Goal: Task Accomplishment & Management: Manage account settings

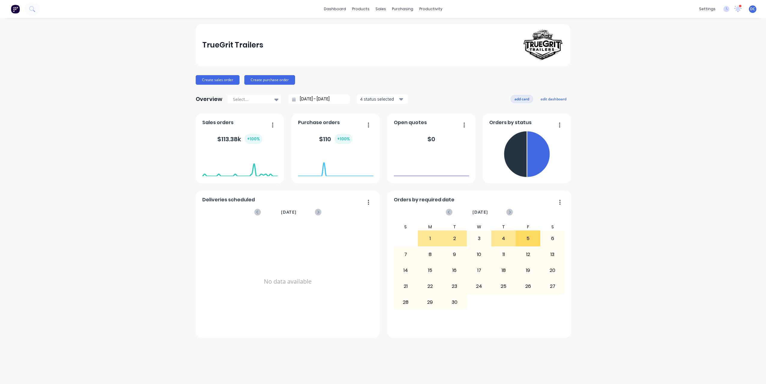
click at [520, 98] on button "add card" at bounding box center [522, 99] width 23 height 8
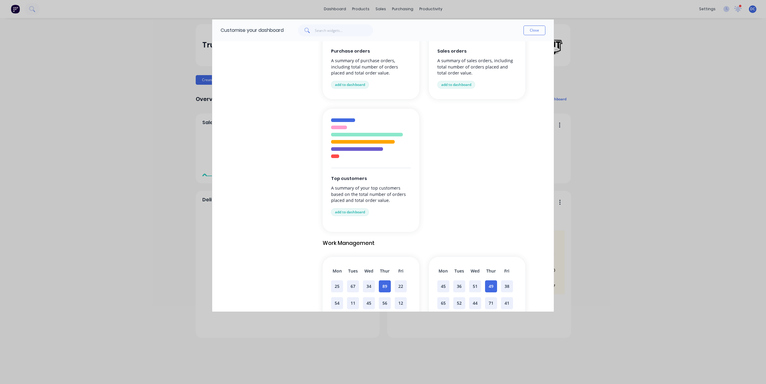
scroll to position [253, 0]
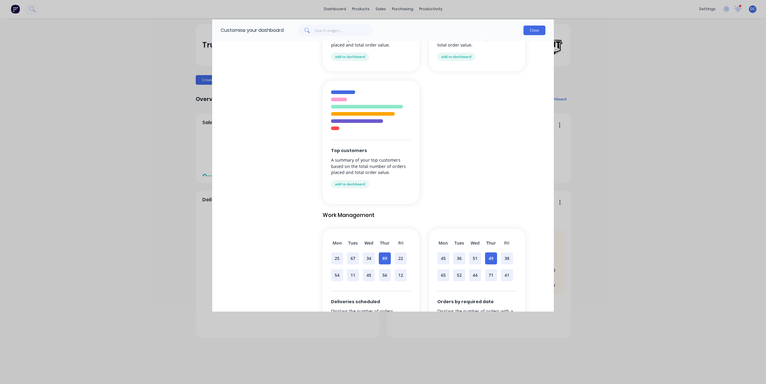
click at [536, 27] on button "Close" at bounding box center [535, 31] width 22 height 10
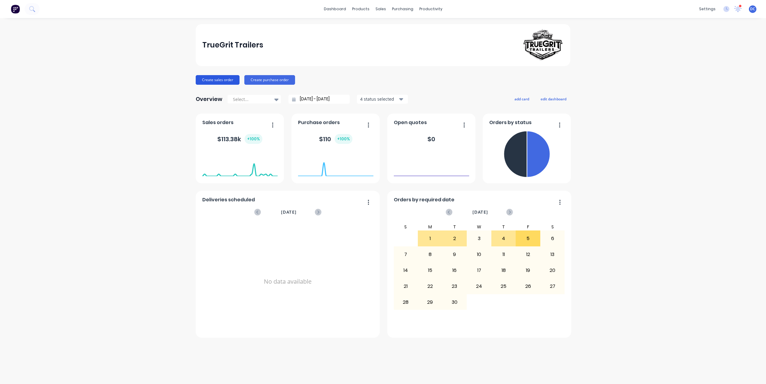
click at [218, 79] on button "Create sales order" at bounding box center [218, 80] width 44 height 10
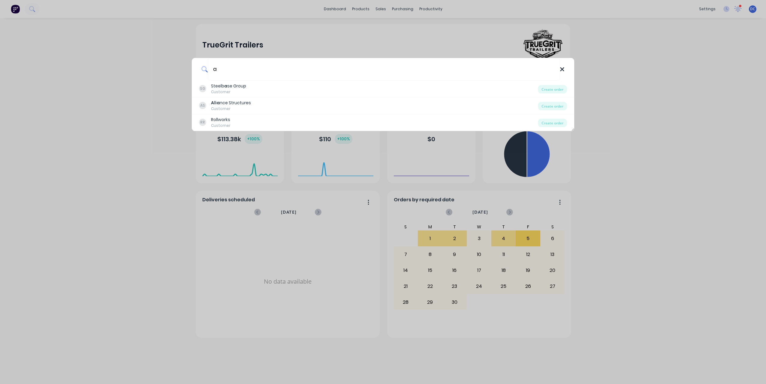
type input "a"
click at [562, 70] on icon at bounding box center [562, 69] width 4 height 4
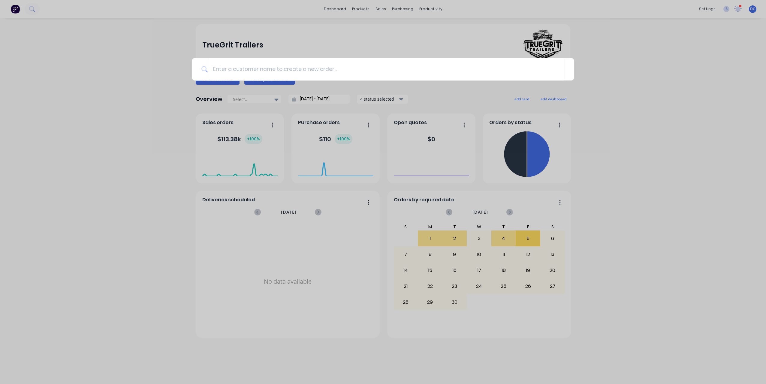
click at [582, 237] on div at bounding box center [383, 192] width 766 height 384
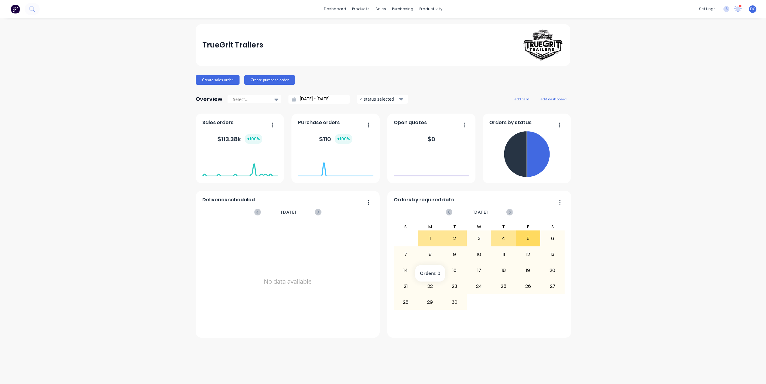
click at [430, 257] on div "8" at bounding box center [430, 254] width 24 height 15
click at [428, 235] on div "1" at bounding box center [430, 238] width 24 height 15
click at [391, 28] on div "Sales Orders" at bounding box center [403, 28] width 25 height 5
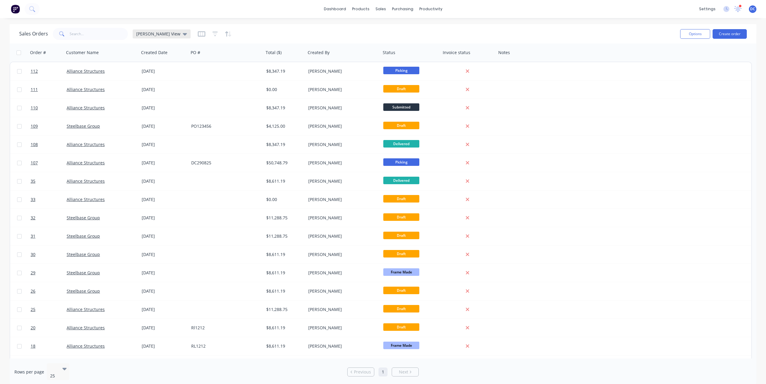
click at [183, 34] on icon at bounding box center [185, 34] width 4 height 7
click at [270, 26] on div "Sales Orders [PERSON_NAME] View Options Create order" at bounding box center [383, 34] width 747 height 20
click at [198, 34] on icon "button" at bounding box center [202, 34] width 8 height 6
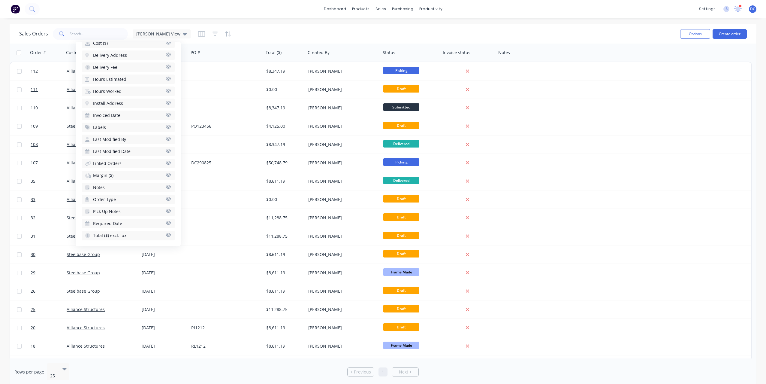
scroll to position [320, 0]
click at [113, 172] on span "Margin ($)" at bounding box center [103, 173] width 20 height 6
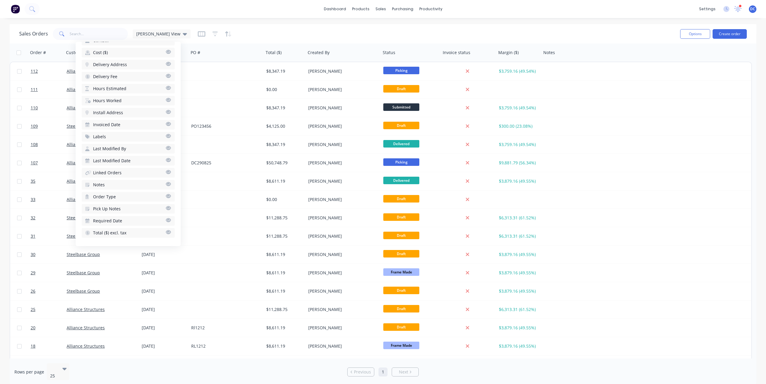
click at [118, 224] on button "Required Date" at bounding box center [128, 221] width 93 height 10
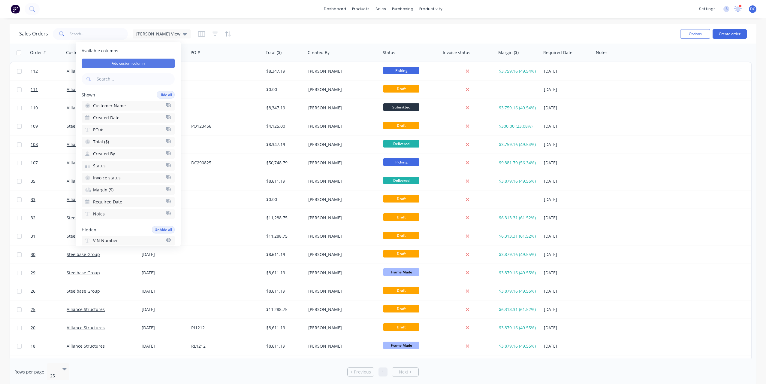
click at [118, 64] on button "Add custom column" at bounding box center [128, 64] width 93 height 10
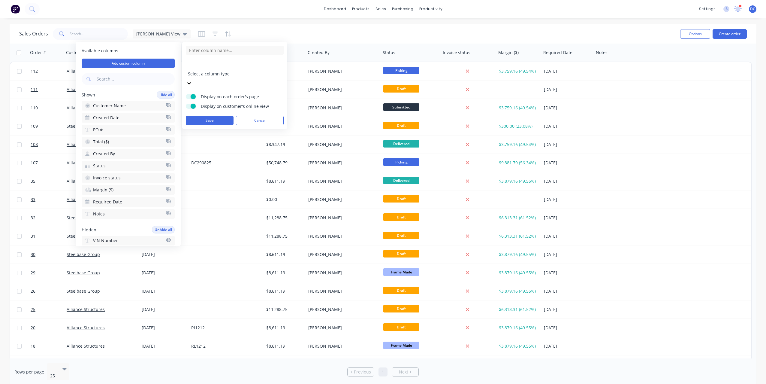
click at [221, 63] on div at bounding box center [231, 66] width 86 height 8
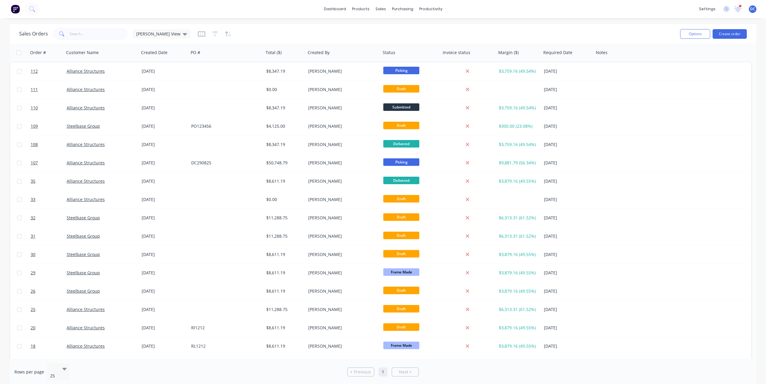
click at [258, 41] on div "Sales Orders [PERSON_NAME] View" at bounding box center [347, 33] width 656 height 15
click at [385, 24] on link "Sales Orders" at bounding box center [413, 29] width 80 height 12
click at [729, 34] on button "Create order" at bounding box center [730, 34] width 34 height 10
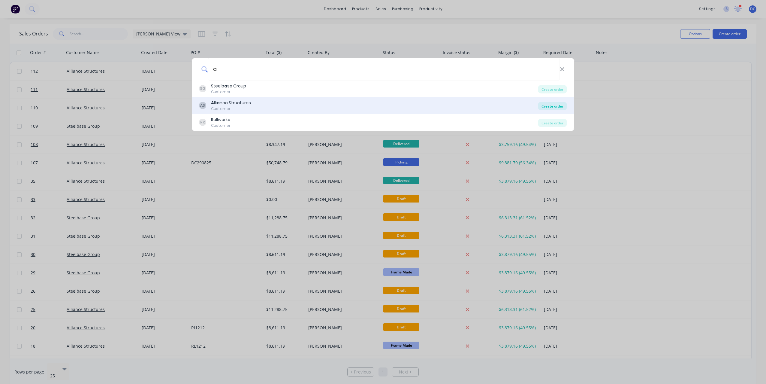
type input "a"
click at [546, 105] on div "Create order" at bounding box center [552, 106] width 29 height 8
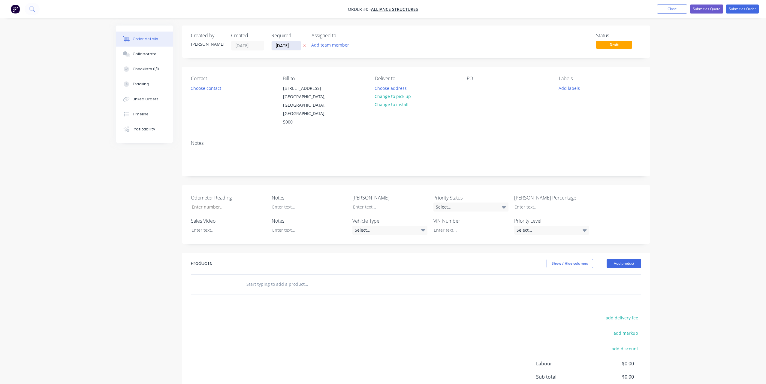
click at [291, 46] on input "[DATE]" at bounding box center [286, 45] width 29 height 9
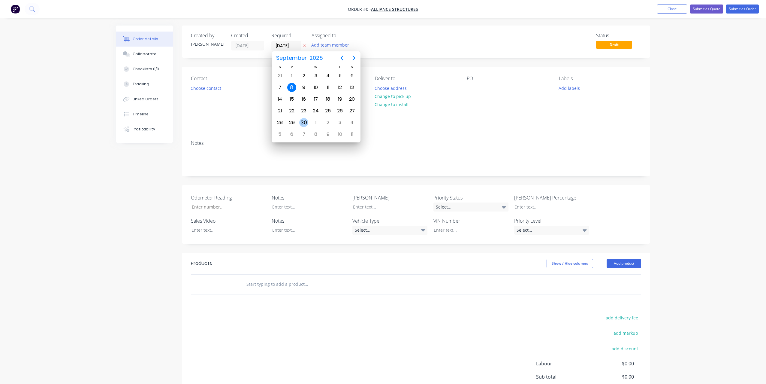
click at [304, 120] on div "30" at bounding box center [303, 122] width 9 height 9
type input "[DATE]"
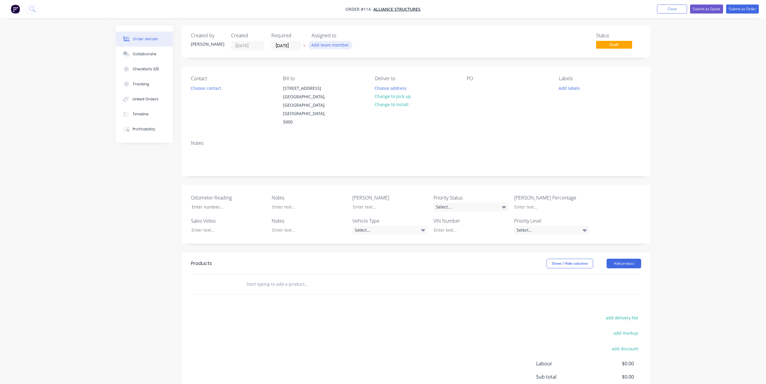
click at [331, 46] on button "Add team member" at bounding box center [330, 45] width 44 height 8
click at [322, 77] on div at bounding box center [322, 78] width 12 height 12
click at [320, 101] on div at bounding box center [322, 102] width 12 height 12
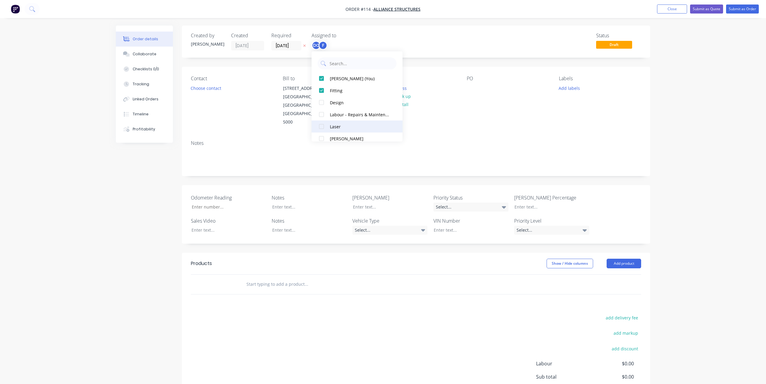
click at [320, 126] on div at bounding box center [322, 126] width 12 height 12
click at [322, 128] on div at bounding box center [322, 126] width 12 height 12
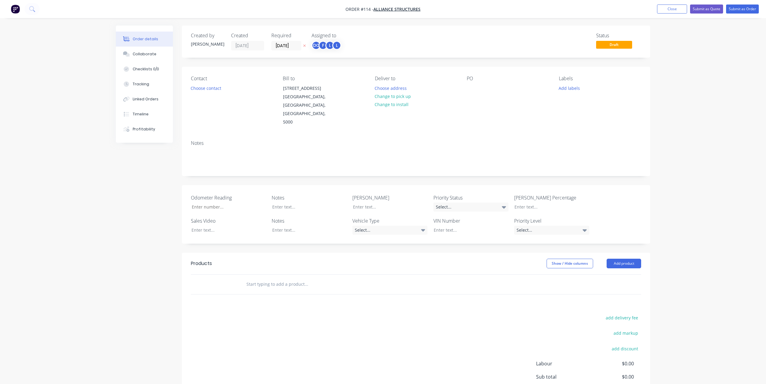
click at [167, 156] on div "Created by [PERSON_NAME] Created [DATE] Required [DATE] Assigned to DC F L L St…" at bounding box center [383, 237] width 534 height 422
click at [206, 89] on button "Choose contact" at bounding box center [206, 88] width 37 height 8
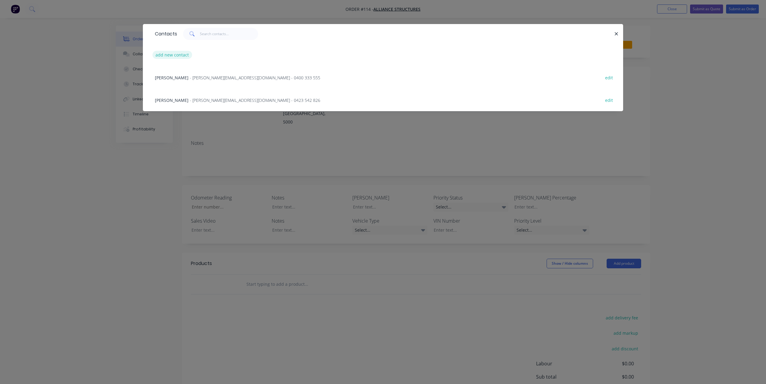
click at [173, 53] on button "add new contact" at bounding box center [173, 55] width 40 height 8
select select "AU"
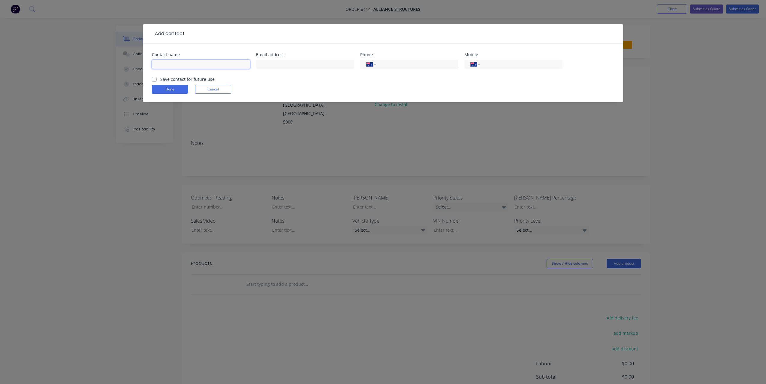
click at [183, 64] on input "text" at bounding box center [201, 64] width 98 height 9
type input "[PERSON_NAME]"
click at [494, 66] on input "tel" at bounding box center [520, 64] width 72 height 7
type input "0429 062 114"
click at [175, 91] on button "Done" at bounding box center [170, 89] width 36 height 9
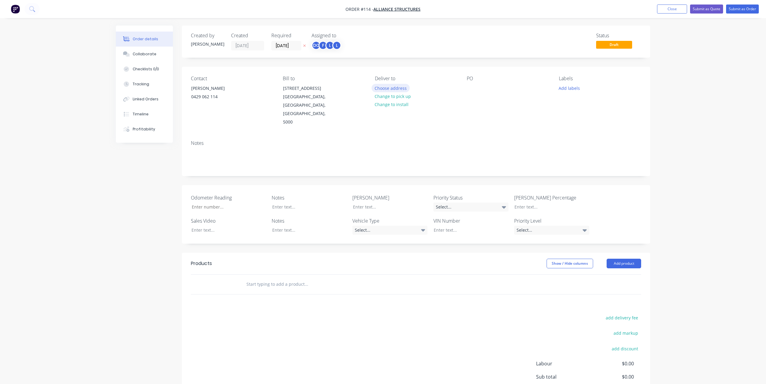
click at [398, 85] on button "Choose address" at bounding box center [391, 88] width 38 height 8
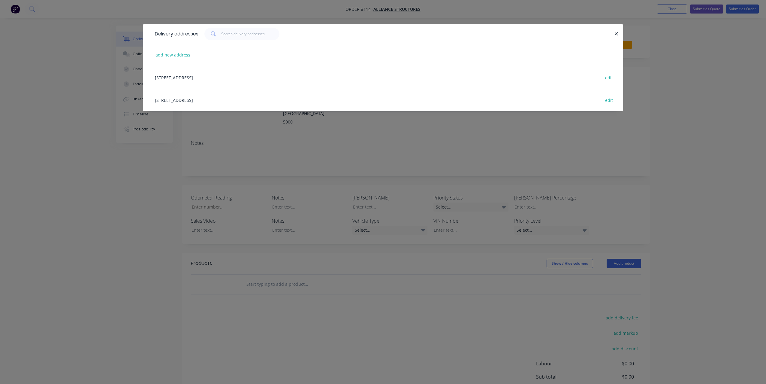
click at [269, 79] on div "[STREET_ADDRESS] edit" at bounding box center [383, 77] width 462 height 23
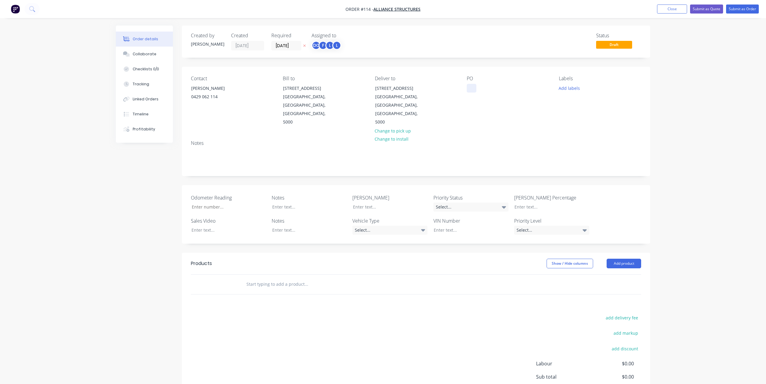
click at [470, 89] on div at bounding box center [472, 88] width 10 height 9
click at [651, 170] on div "Order details Collaborate Checklists 0/0 Tracking Linked Orders Timeline Profit…" at bounding box center [383, 237] width 546 height 422
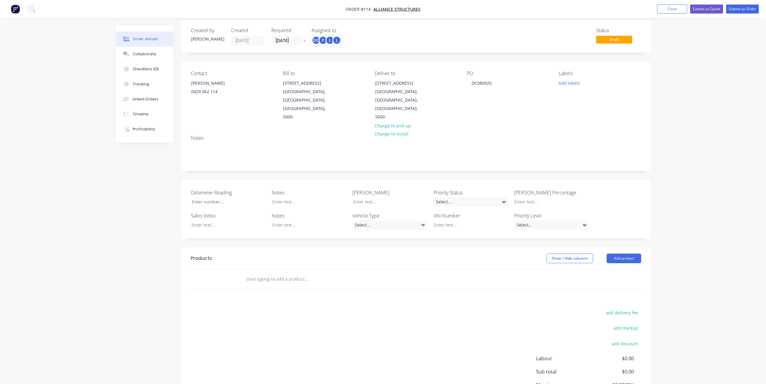
scroll to position [12, 0]
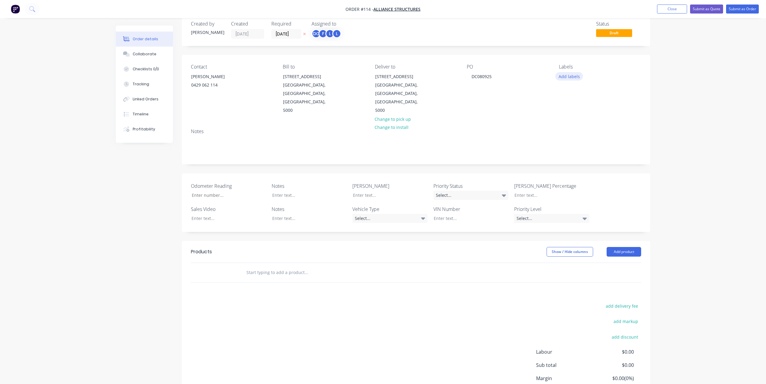
click at [569, 80] on button "Add labels" at bounding box center [569, 76] width 28 height 8
click at [581, 92] on input "text" at bounding box center [608, 94] width 63 height 12
type input "Repairs"
click at [596, 113] on button "Create new label" at bounding box center [604, 111] width 78 height 9
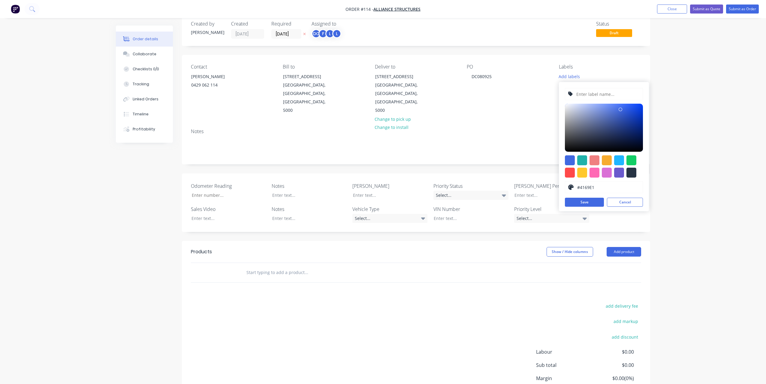
click at [625, 97] on input "text" at bounding box center [608, 93] width 64 height 11
click at [630, 112] on div at bounding box center [604, 128] width 78 height 48
click at [632, 159] on div at bounding box center [632, 160] width 10 height 10
type input "#13CE66"
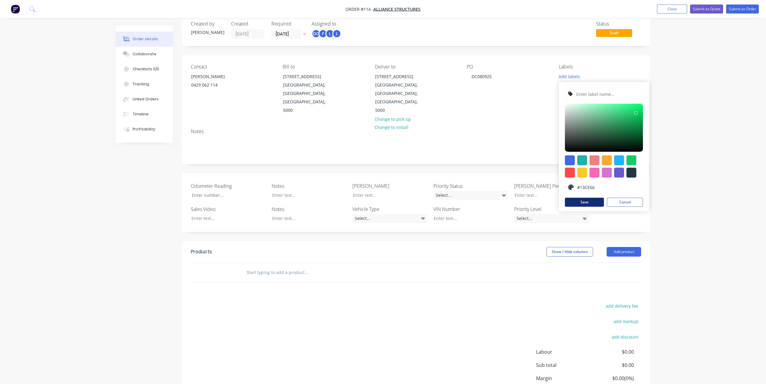
click at [588, 201] on button "Save" at bounding box center [584, 202] width 39 height 9
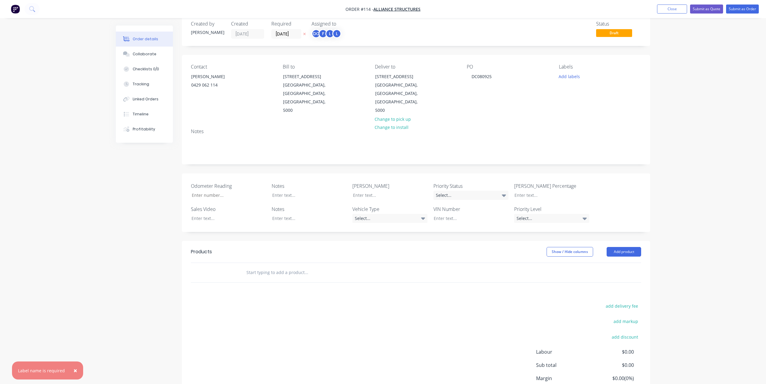
click at [74, 370] on span "×" at bounding box center [76, 370] width 4 height 8
click at [572, 77] on button "Add labels" at bounding box center [569, 76] width 28 height 8
click at [602, 113] on button "Create new label" at bounding box center [604, 111] width 78 height 9
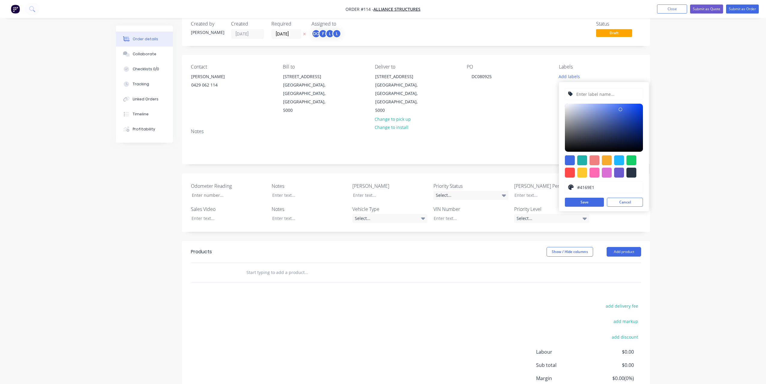
drag, startPoint x: 590, startPoint y: 94, endPoint x: 590, endPoint y: 91, distance: 3.3
click at [590, 94] on input "text" at bounding box center [608, 93] width 64 height 11
type input "Repairs"
click at [582, 174] on div at bounding box center [582, 173] width 10 height 10
type input "#FFC82C"
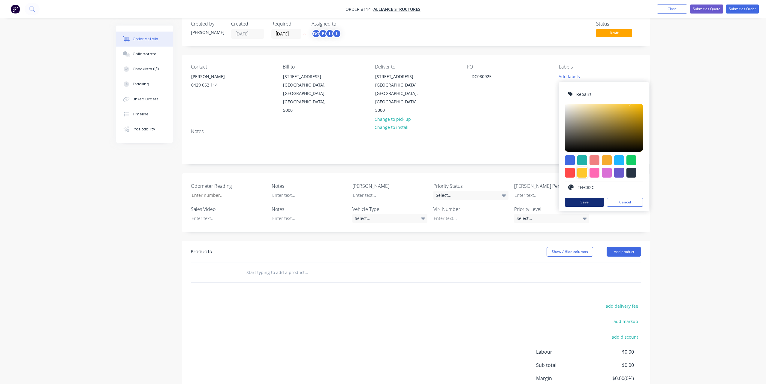
click at [583, 204] on button "Save" at bounding box center [584, 202] width 39 height 9
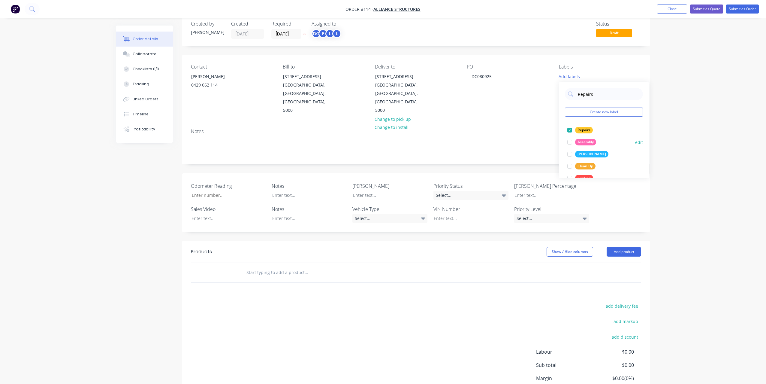
click at [569, 142] on div at bounding box center [570, 142] width 12 height 12
drag, startPoint x: 597, startPoint y: 91, endPoint x: 571, endPoint y: 91, distance: 26.1
click at [571, 91] on div "Repairs" at bounding box center [604, 91] width 78 height 12
type input "I"
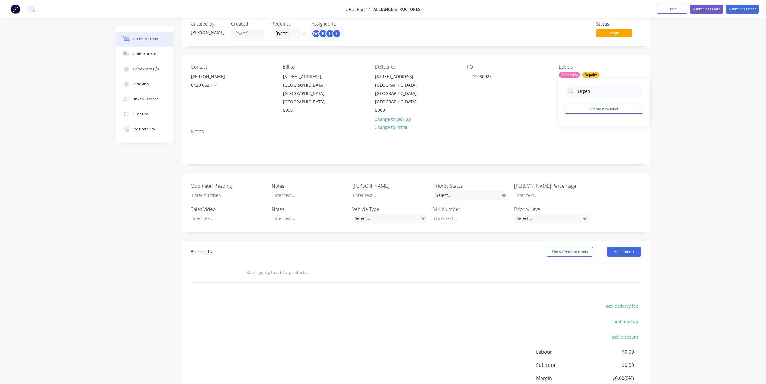
type input "Urgent"
click at [569, 126] on div at bounding box center [570, 127] width 12 height 12
click at [690, 176] on div "Order details Collaborate Checklists 0/0 Tracking Linked Orders Timeline Profit…" at bounding box center [383, 211] width 766 height 447
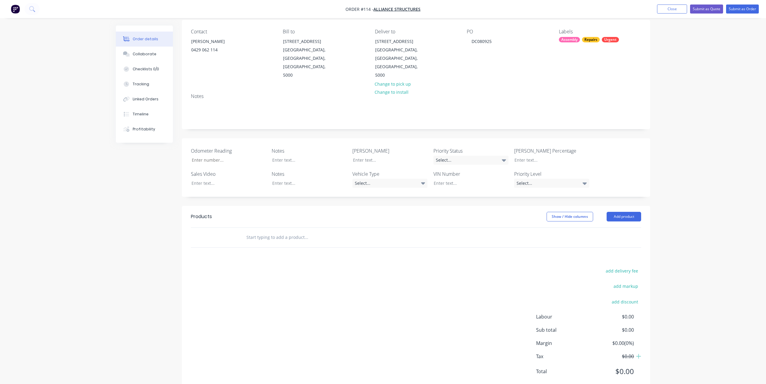
scroll to position [47, 0]
click at [629, 212] on button "Add product" at bounding box center [624, 217] width 35 height 10
click at [602, 227] on div "Product catalogue" at bounding box center [613, 231] width 46 height 9
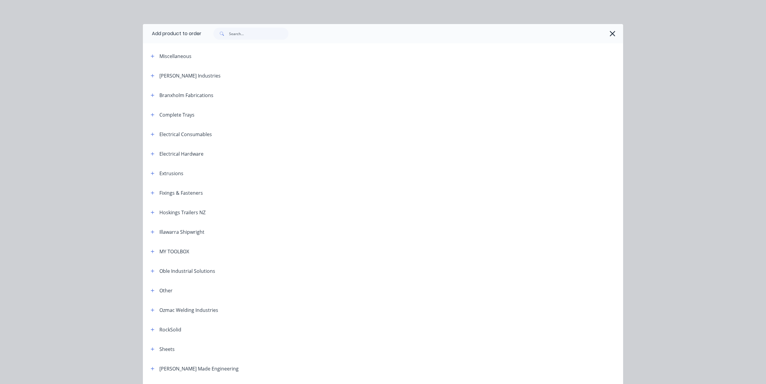
scroll to position [40, 0]
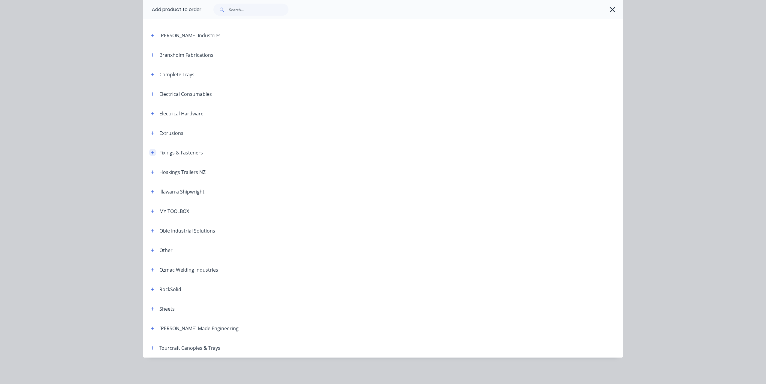
click at [153, 152] on icon "button" at bounding box center [152, 152] width 3 height 3
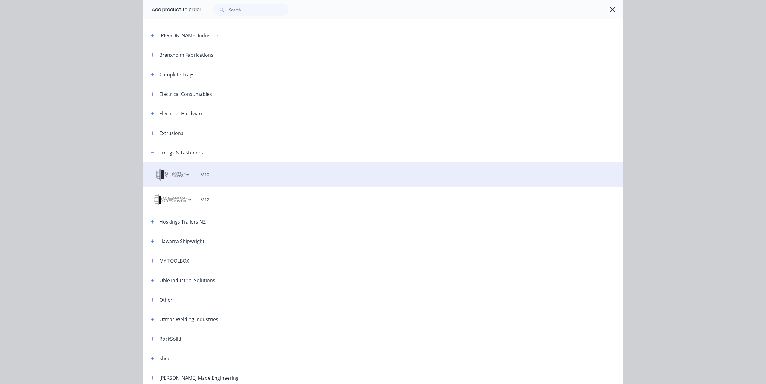
click at [221, 181] on td "M10" at bounding box center [412, 174] width 423 height 25
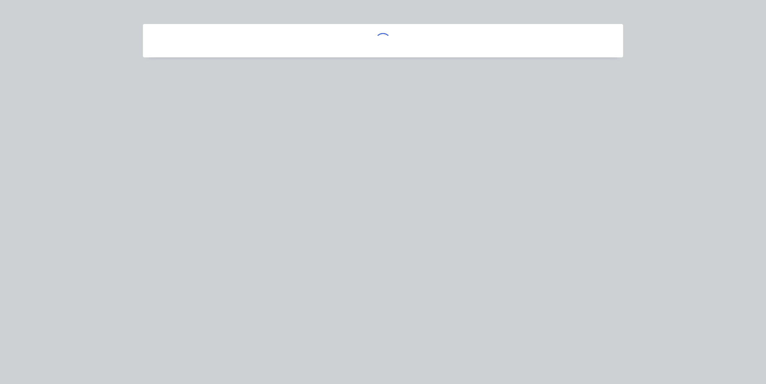
scroll to position [0, 0]
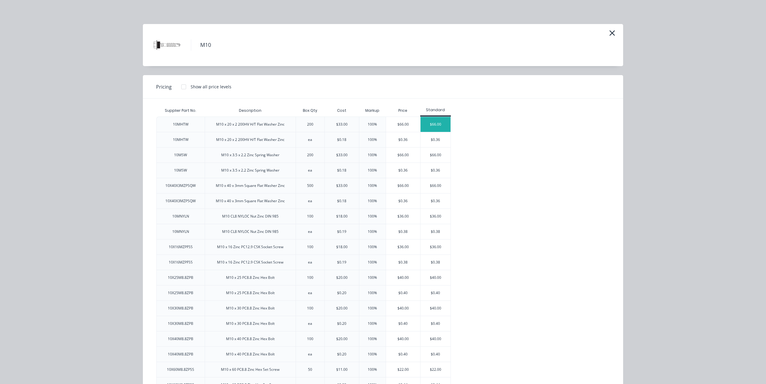
click at [430, 126] on div "$66.00" at bounding box center [436, 124] width 30 height 15
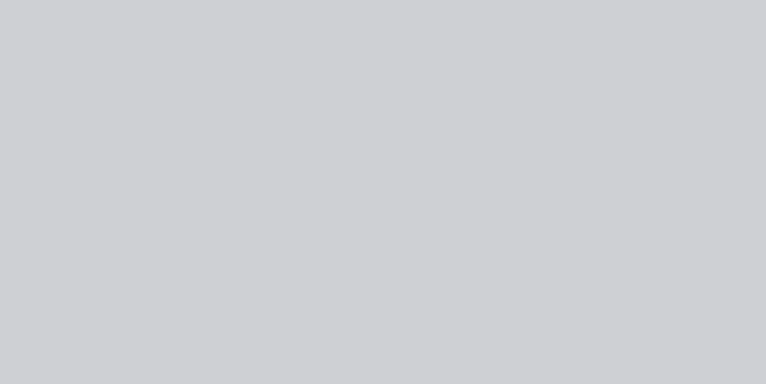
type input "$33.00"
type input "100"
type input "$66.00"
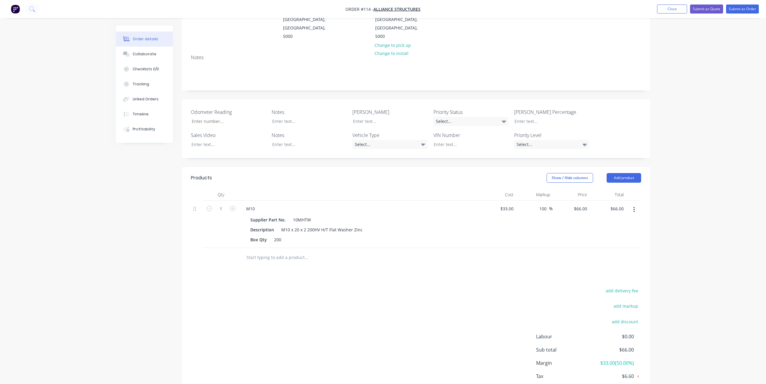
scroll to position [95, 0]
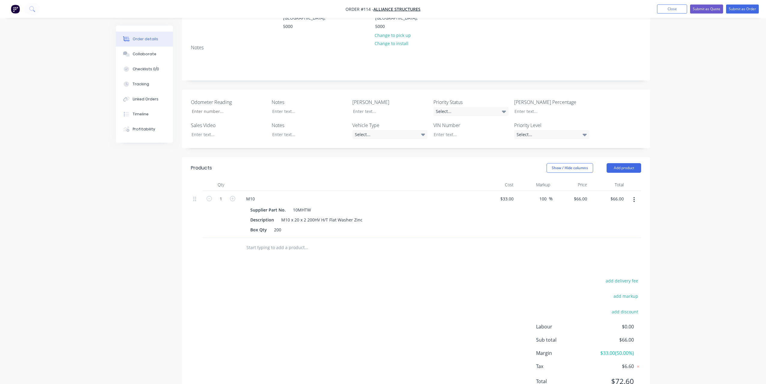
click at [276, 241] on input "text" at bounding box center [306, 247] width 120 height 12
type input "Custom Made to Order"
click at [292, 250] on div "Products Show / Hide columns Add product Qty Cost Markup Price Total 1 M10 Supp…" at bounding box center [416, 279] width 468 height 244
click at [290, 241] on input "Custom Made to Order" at bounding box center [306, 247] width 120 height 12
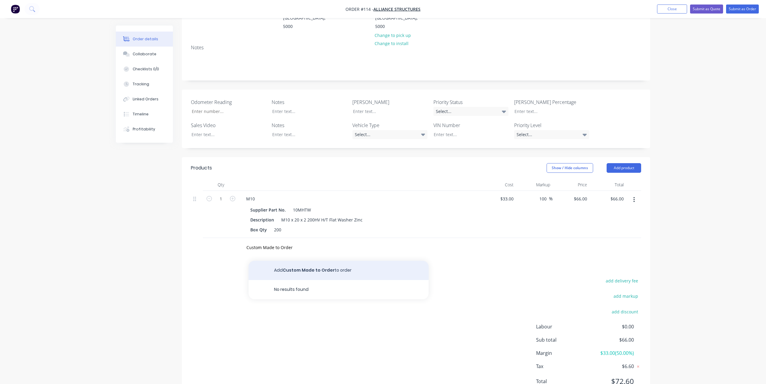
click at [303, 261] on button "Add Custom Made to Order to order" at bounding box center [339, 270] width 180 height 19
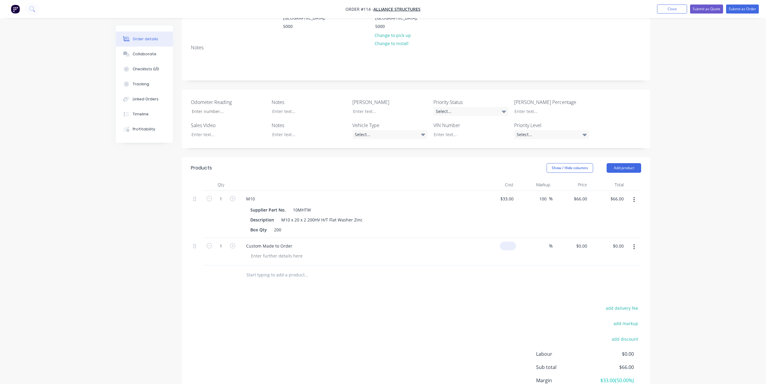
click at [510, 241] on input at bounding box center [509, 245] width 14 height 9
type input "$100.00"
click at [544, 241] on input at bounding box center [545, 245] width 7 height 9
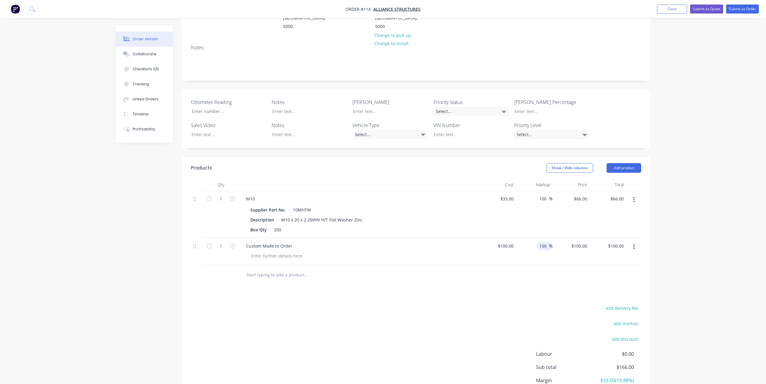
type input "100"
type input "$200.00"
click at [664, 244] on div "Order details Collaborate Checklists 0/0 Tracking Linked Orders Timeline Profit…" at bounding box center [383, 171] width 766 height 533
click at [635, 243] on icon "button" at bounding box center [634, 246] width 2 height 7
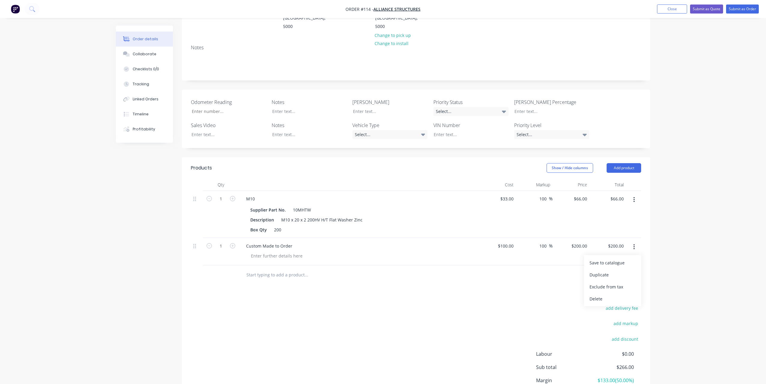
click at [669, 252] on div "Order details Collaborate Checklists 0/0 Tracking Linked Orders Timeline Profit…" at bounding box center [383, 171] width 766 height 533
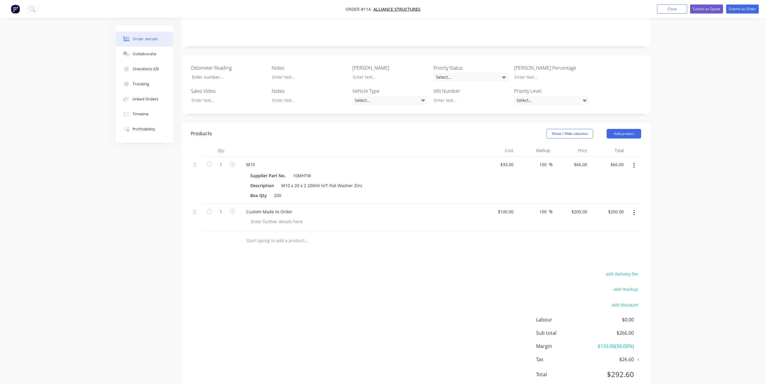
scroll to position [133, 0]
click at [291, 231] on input "text" at bounding box center [306, 237] width 120 height 12
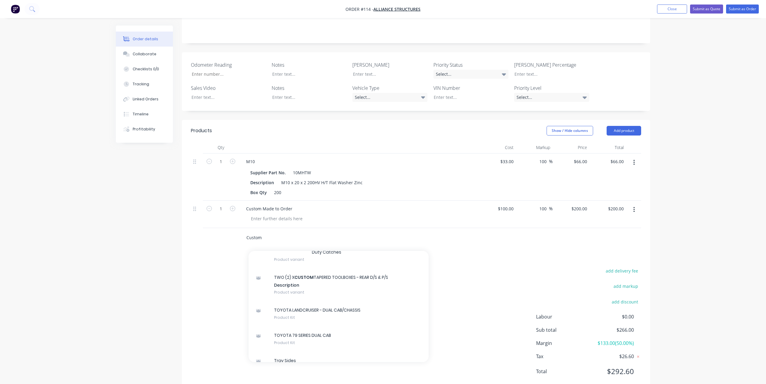
scroll to position [222, 0]
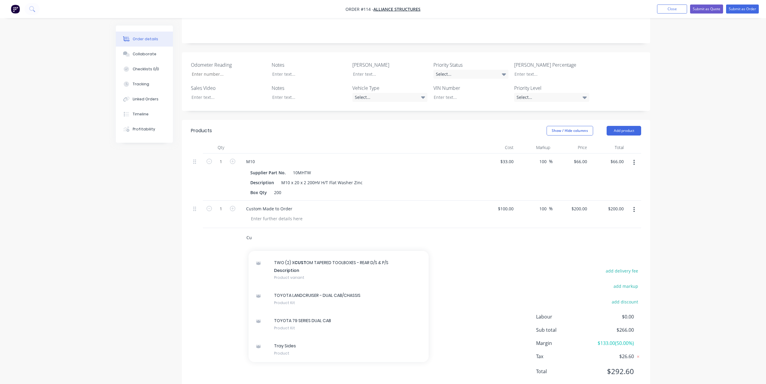
type input "C"
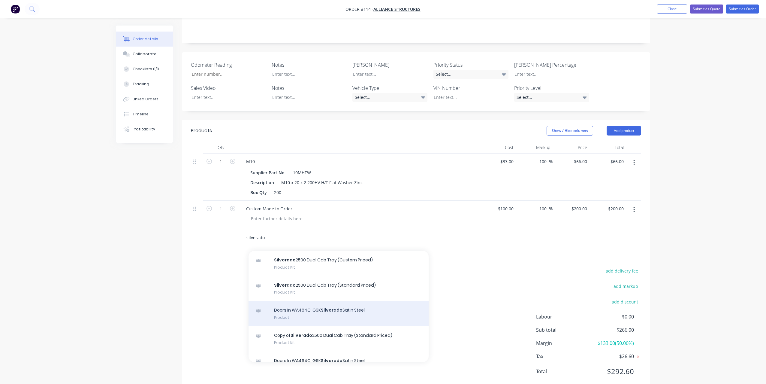
scroll to position [18, 0]
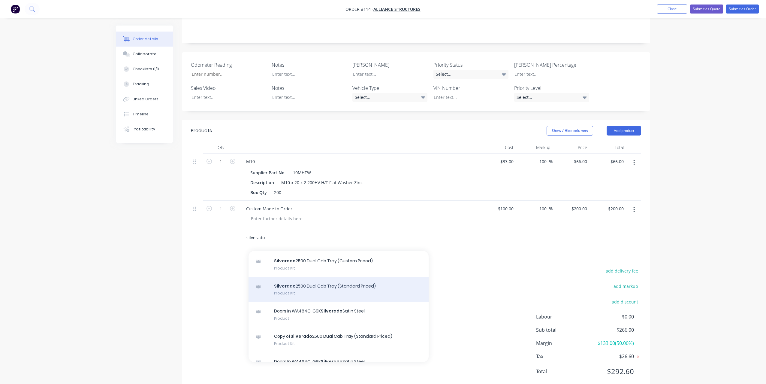
type input "silverado"
click at [321, 277] on div "Silverado 2500 Dual Cab Tray (Standard Priced) Product Kit" at bounding box center [339, 289] width 180 height 25
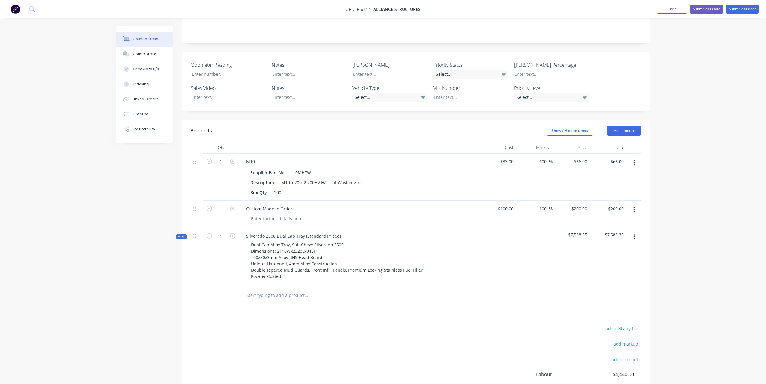
click at [179, 235] on icon at bounding box center [179, 236] width 2 height 2
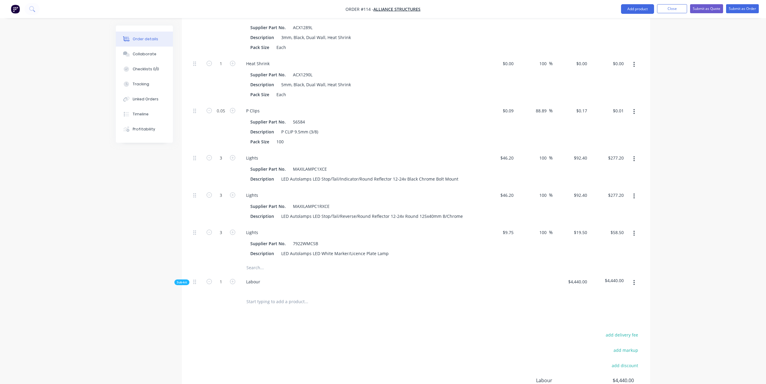
scroll to position [1356, 0]
drag, startPoint x: 262, startPoint y: 264, endPoint x: 243, endPoint y: 264, distance: 18.6
click at [243, 276] on div "Labour" at bounding box center [253, 280] width 24 height 9
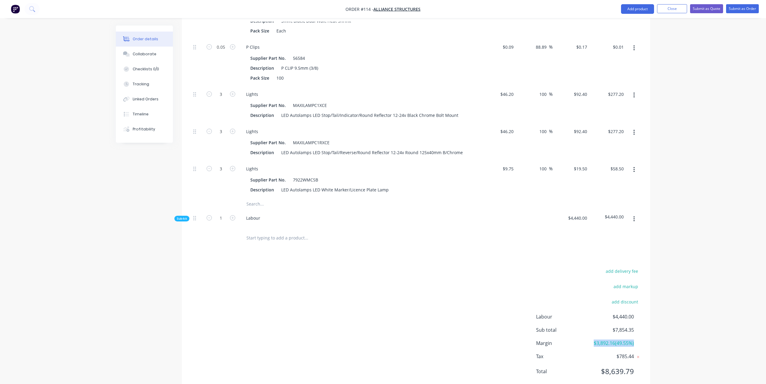
drag, startPoint x: 639, startPoint y: 325, endPoint x: 593, endPoint y: 325, distance: 46.5
click at [593, 339] on div "Margin $3,892.16 ( 49.55 %)" at bounding box center [588, 342] width 105 height 7
click at [649, 324] on div "add delivery fee add markup add discount Labour $4,440.00 Sub total $7,854.35 M…" at bounding box center [416, 325] width 468 height 116
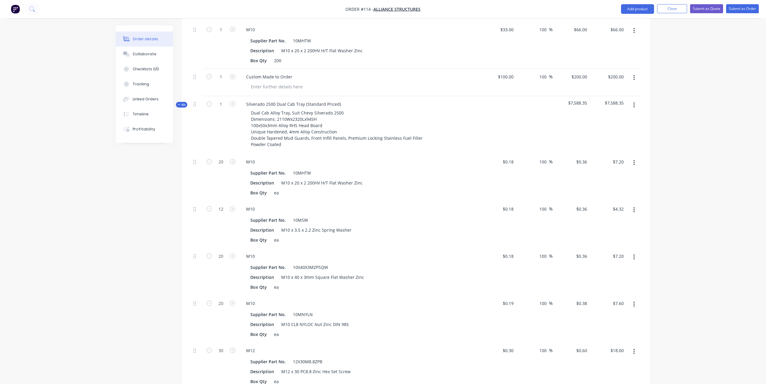
scroll to position [189, 0]
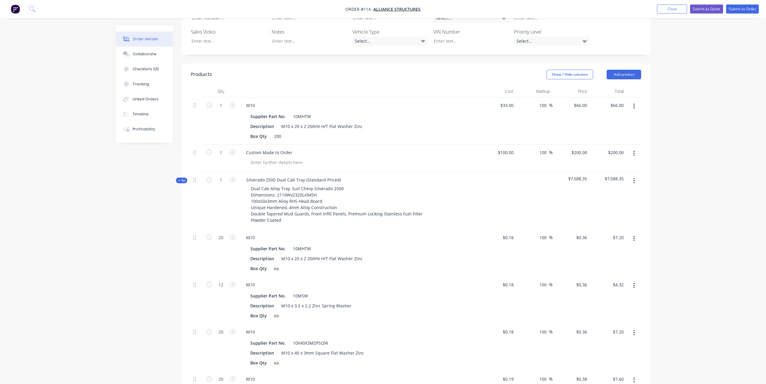
click at [177, 177] on div "Kit" at bounding box center [181, 180] width 11 height 6
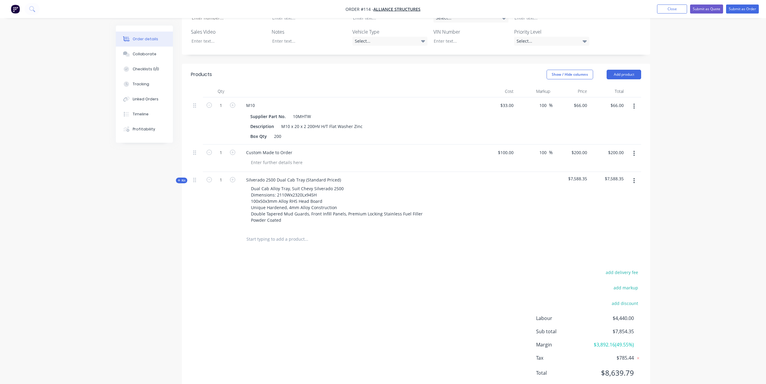
scroll to position [86, 0]
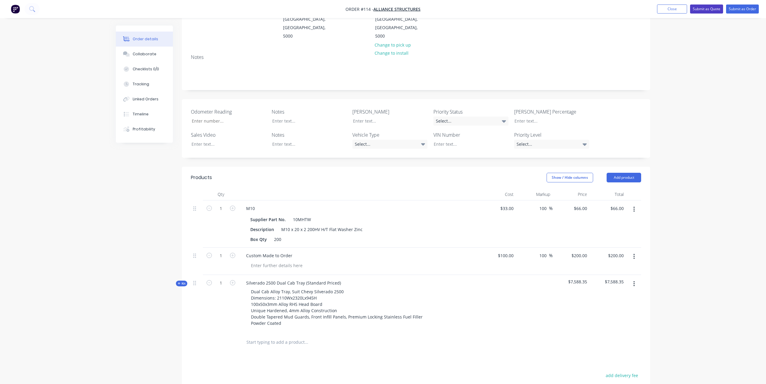
click at [700, 12] on button "Submit as Quote" at bounding box center [706, 9] width 33 height 9
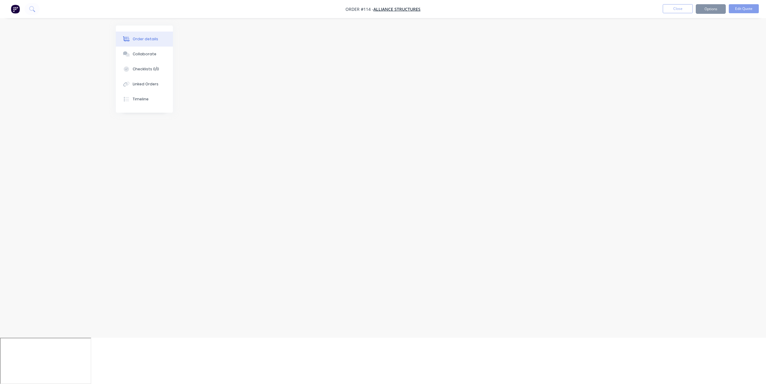
scroll to position [0, 0]
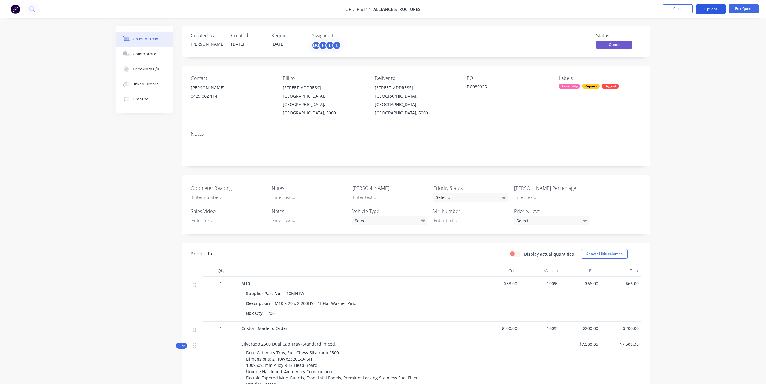
click at [708, 8] on button "Options" at bounding box center [711, 9] width 30 height 10
click at [678, 48] on div "Proforma Invoice" at bounding box center [692, 48] width 55 height 9
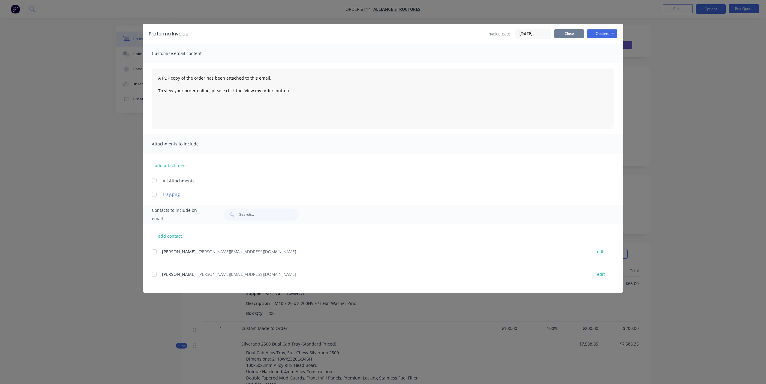
click at [564, 31] on button "Close" at bounding box center [569, 33] width 30 height 9
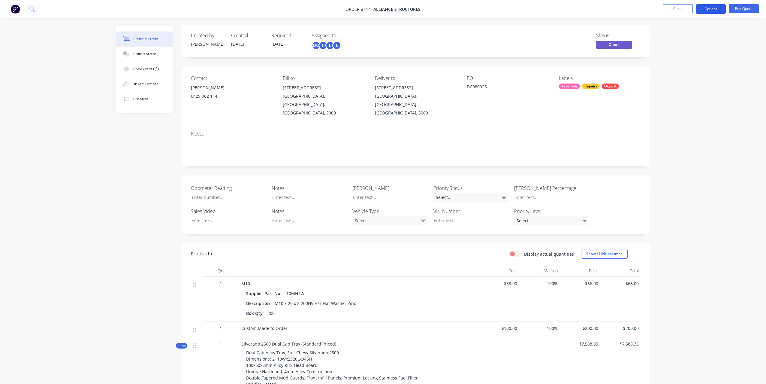
click at [716, 8] on button "Options" at bounding box center [711, 9] width 30 height 10
click at [146, 54] on div "Collaborate" at bounding box center [145, 53] width 24 height 5
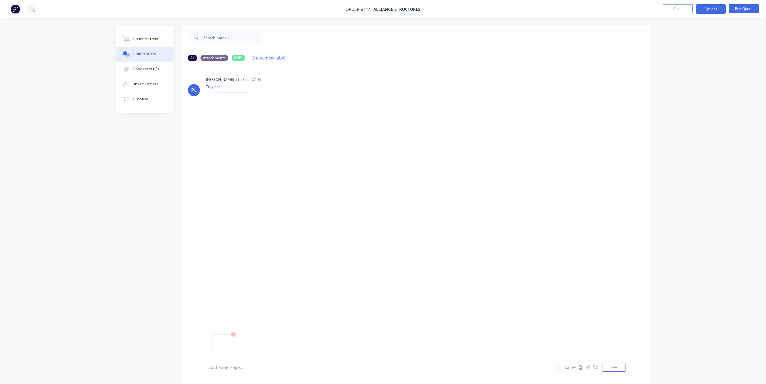
click at [229, 368] on div at bounding box center [366, 367] width 312 height 6
click at [588, 368] on icon "button" at bounding box center [589, 367] width 4 height 4
click at [226, 365] on div at bounding box center [366, 367] width 312 height 6
click at [582, 367] on icon "button" at bounding box center [581, 367] width 5 height 4
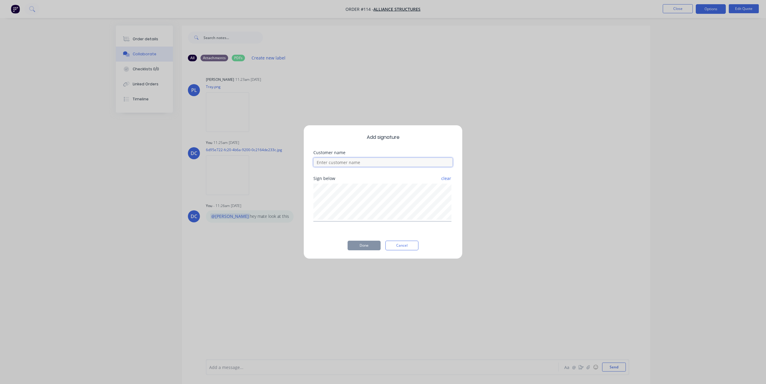
click at [400, 161] on input at bounding box center [382, 162] width 139 height 9
type input "[PERSON_NAME]"
click at [356, 183] on div "clear" at bounding box center [382, 201] width 139 height 39
click at [363, 245] on button "Done" at bounding box center [364, 245] width 33 height 10
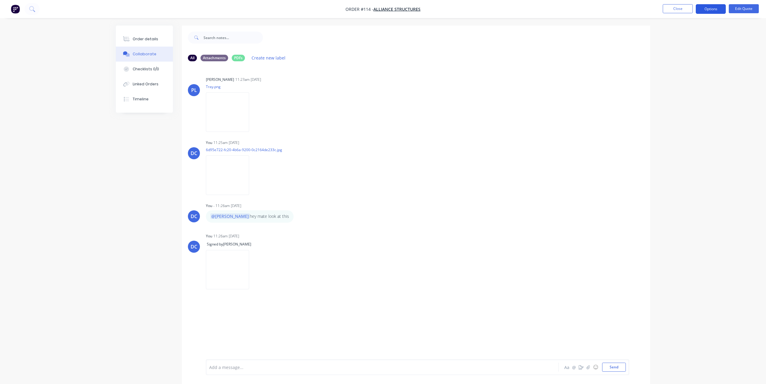
click at [705, 11] on button "Options" at bounding box center [711, 9] width 30 height 10
click at [681, 68] on div "Convert to Order" at bounding box center [692, 72] width 55 height 9
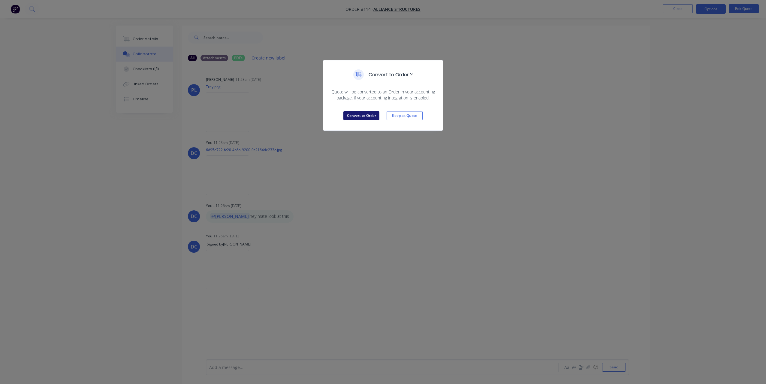
click at [372, 115] on button "Convert to Order" at bounding box center [361, 115] width 36 height 9
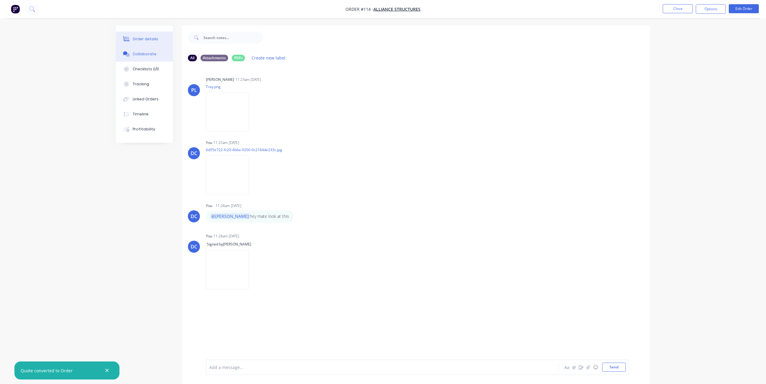
click at [159, 42] on button "Order details" at bounding box center [144, 39] width 57 height 15
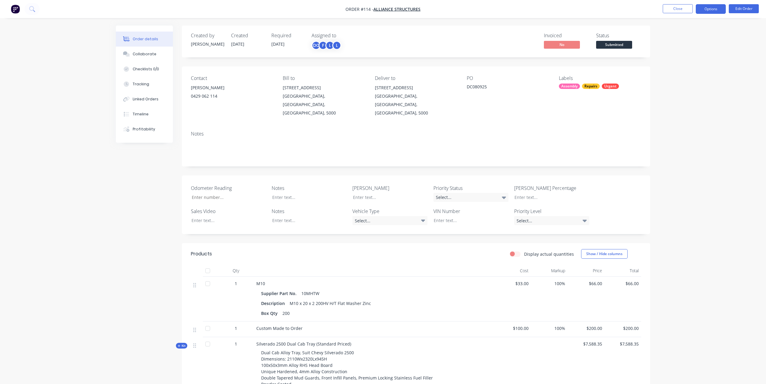
click at [710, 5] on button "Options" at bounding box center [711, 9] width 30 height 10
click at [646, 106] on div "Contact [PERSON_NAME] [PHONE_NUMBER] Bill to [STREET_ADDRESS][GEOGRAPHIC_DATA] …" at bounding box center [416, 96] width 468 height 60
click at [736, 10] on button "Edit Order" at bounding box center [744, 8] width 30 height 9
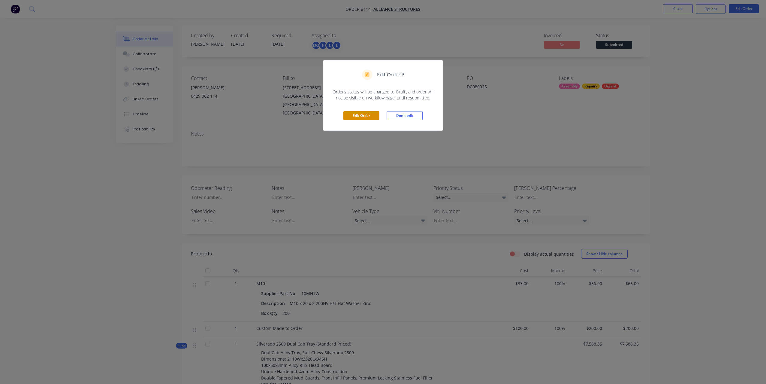
click at [371, 117] on button "Edit Order" at bounding box center [361, 115] width 36 height 9
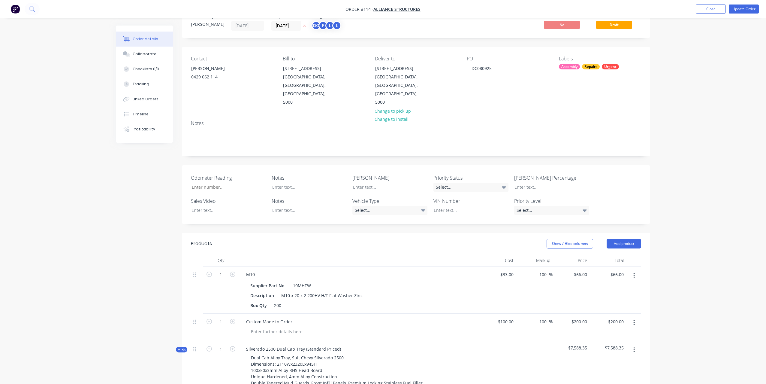
scroll to position [20, 0]
click at [744, 10] on button "Update Order" at bounding box center [744, 9] width 30 height 9
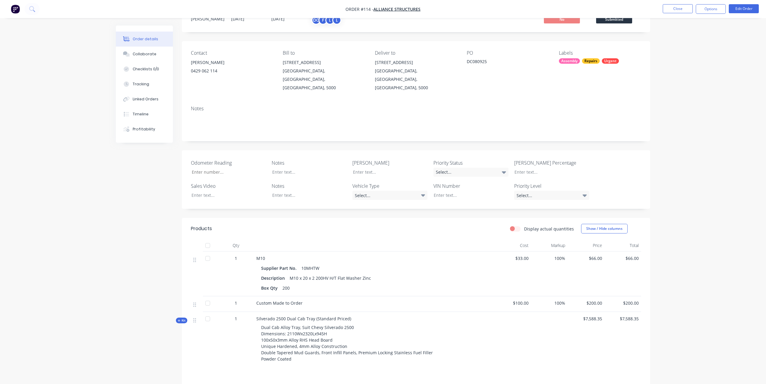
scroll to position [0, 0]
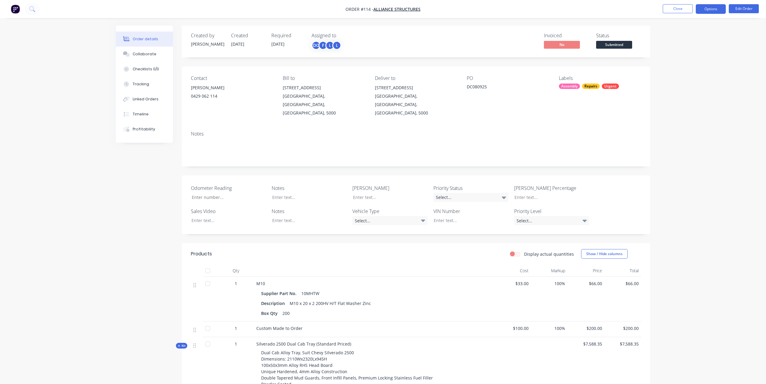
click at [705, 8] on button "Options" at bounding box center [711, 9] width 30 height 10
click at [649, 133] on div "Notes" at bounding box center [416, 146] width 468 height 40
click at [142, 70] on div "Checklists 0/0" at bounding box center [146, 68] width 26 height 5
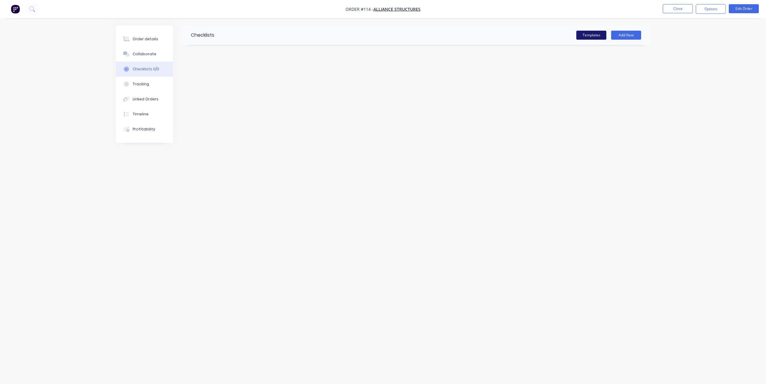
click at [576, 34] on button "Templates" at bounding box center [591, 35] width 30 height 9
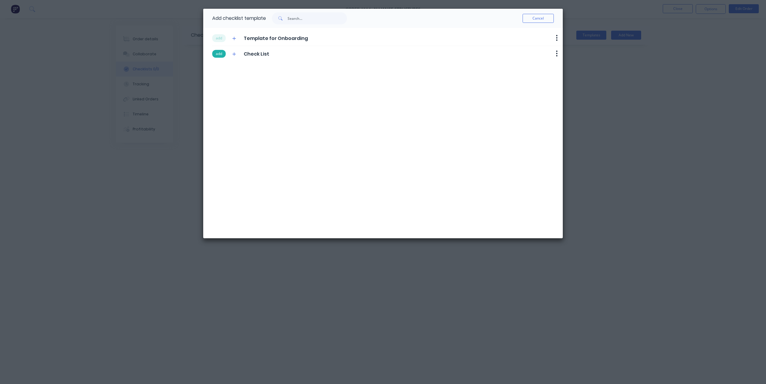
click at [218, 55] on button "add" at bounding box center [219, 54] width 14 height 8
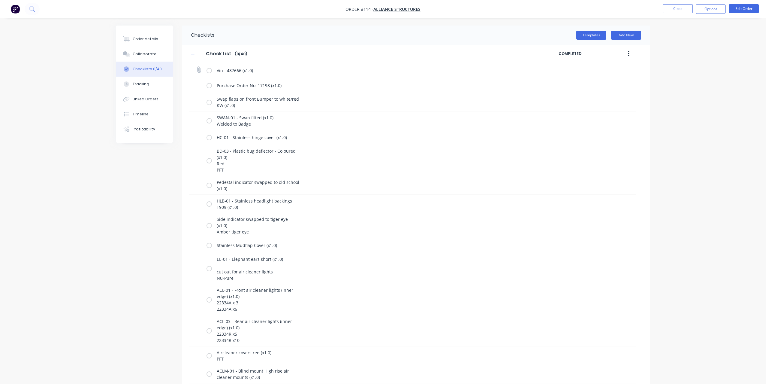
click at [208, 70] on label at bounding box center [209, 70] width 5 height 6
click at [0, 0] on input "checkbox" at bounding box center [0, 0] width 0 height 0
click at [210, 84] on label at bounding box center [209, 85] width 5 height 6
click at [0, 0] on input "checkbox" at bounding box center [0, 0] width 0 height 0
click at [209, 101] on label at bounding box center [209, 102] width 5 height 6
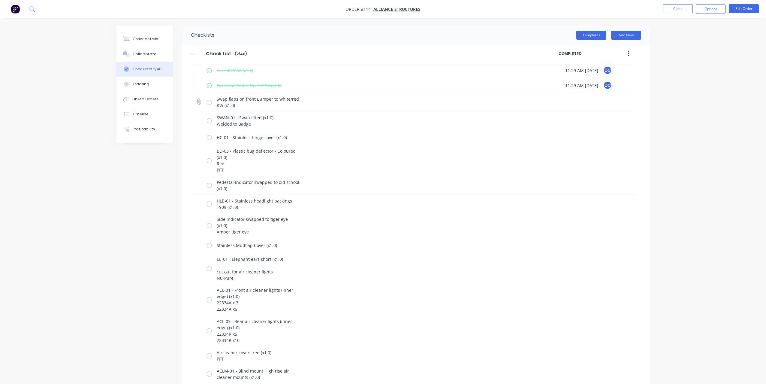
click at [0, 0] on input "checkbox" at bounding box center [0, 0] width 0 height 0
click at [150, 83] on button "Tracking" at bounding box center [144, 84] width 57 height 15
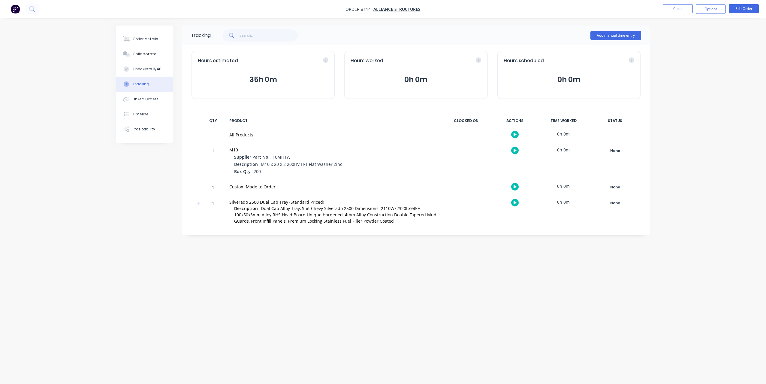
click at [516, 147] on button "button" at bounding box center [515, 150] width 8 height 8
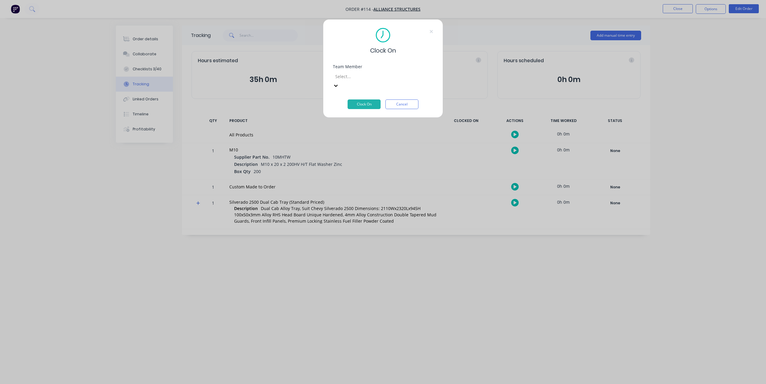
click at [383, 75] on div at bounding box center [378, 77] width 86 height 8
click at [362, 99] on button "Clock On" at bounding box center [364, 104] width 33 height 10
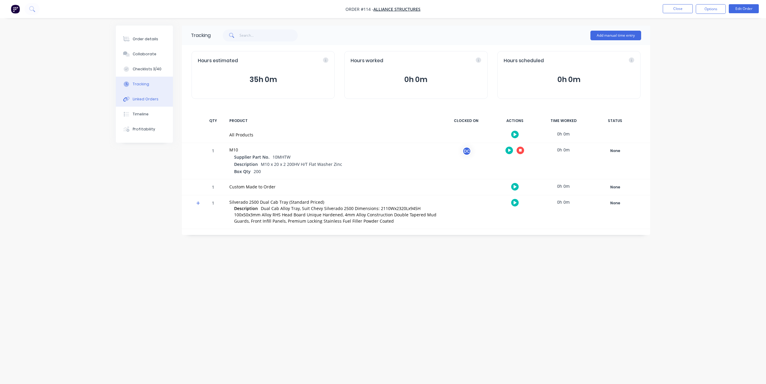
click at [143, 104] on button "Linked Orders" at bounding box center [144, 99] width 57 height 15
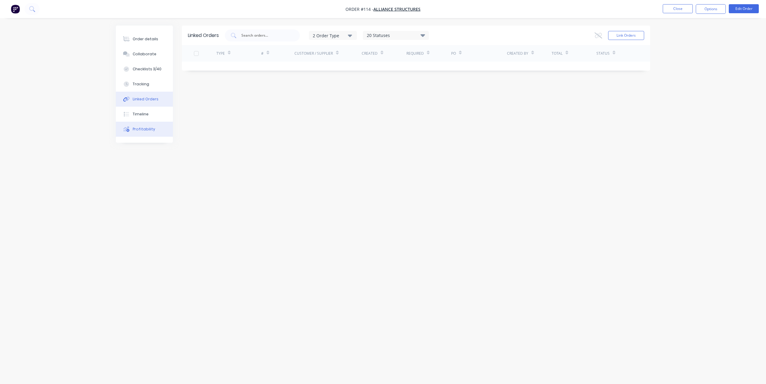
click at [140, 131] on div "Profitability" at bounding box center [144, 128] width 23 height 5
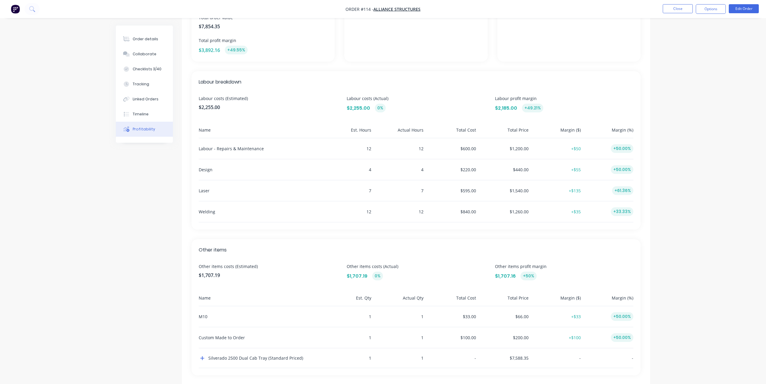
scroll to position [122, 0]
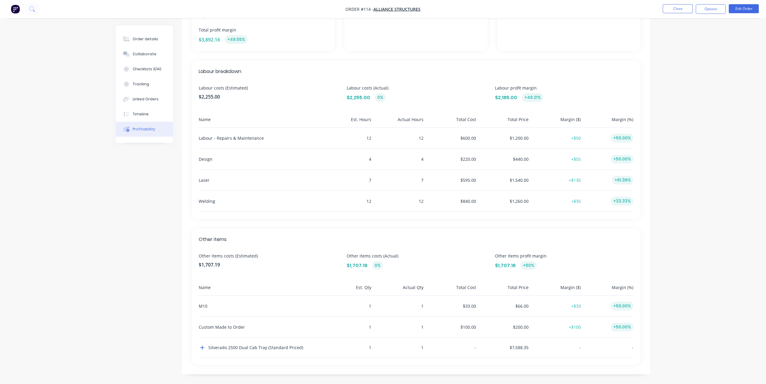
click at [13, 9] on img "button" at bounding box center [15, 9] width 9 height 9
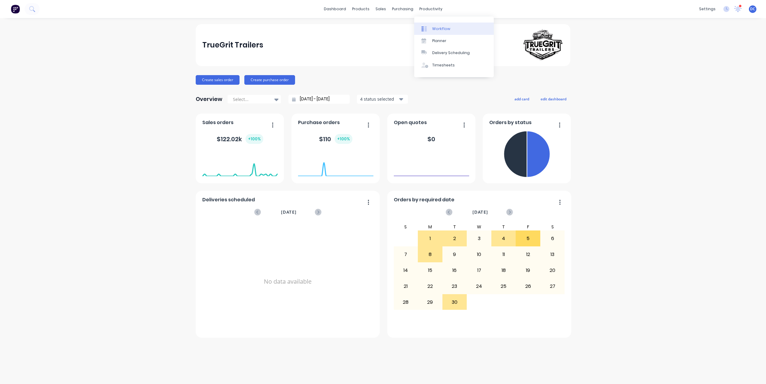
click at [433, 26] on div "Workflow" at bounding box center [441, 28] width 18 height 5
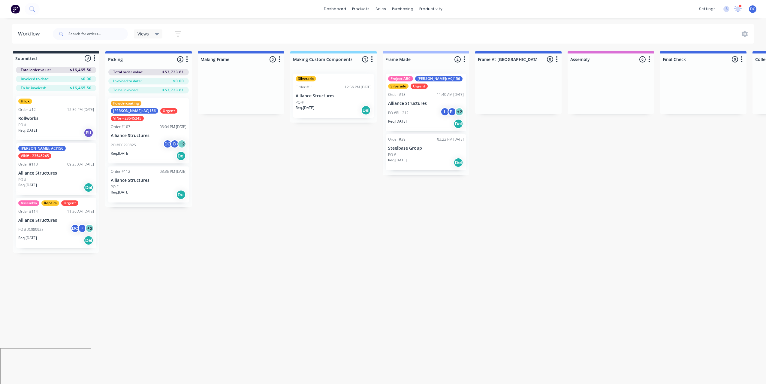
click at [386, 228] on div "Submitted 3 Status colour #273444 hex #273444 Save Cancel Summaries Total order…" at bounding box center [495, 151] width 1001 height 201
click at [436, 104] on p "Alliance Structures" at bounding box center [426, 103] width 76 height 5
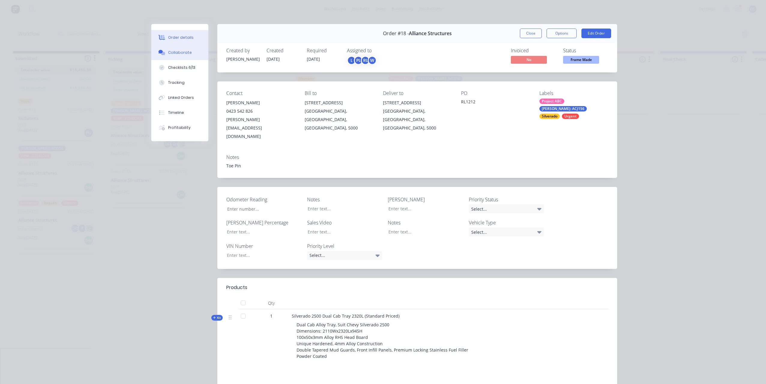
click at [171, 51] on div "Collaborate" at bounding box center [180, 52] width 24 height 5
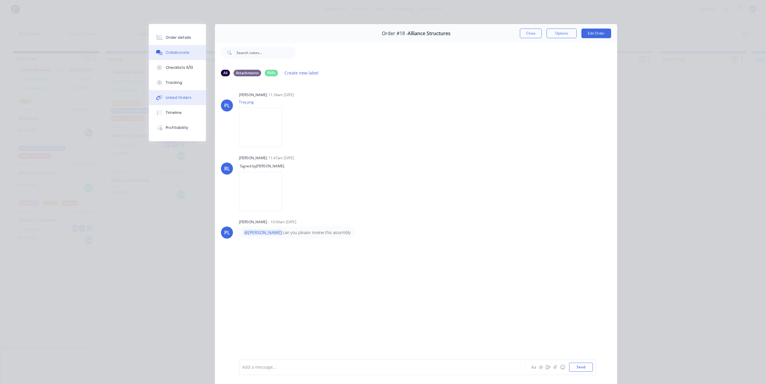
click at [172, 101] on button "Linked Orders" at bounding box center [177, 97] width 57 height 15
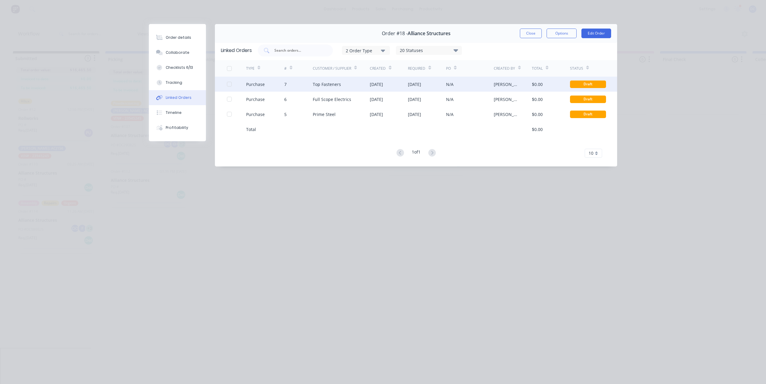
click at [371, 81] on div "[DATE]" at bounding box center [376, 84] width 13 height 6
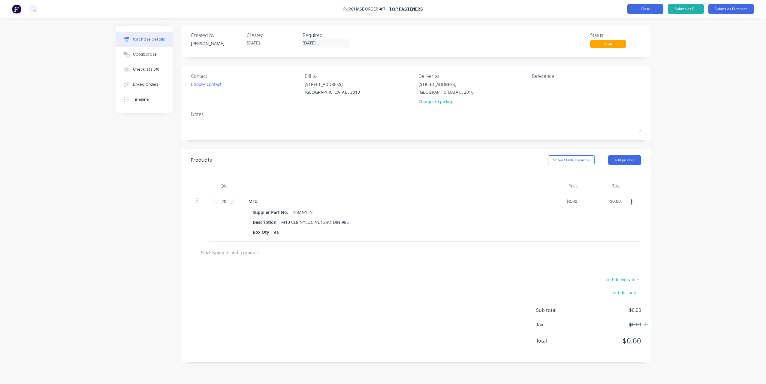
click at [643, 9] on button "Close" at bounding box center [645, 9] width 36 height 10
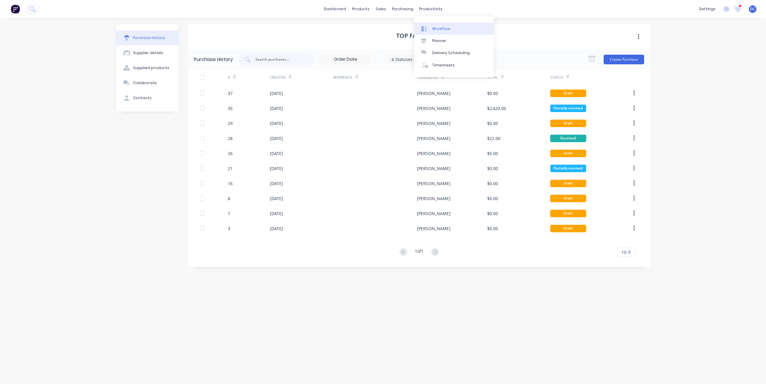
click at [442, 29] on div "Workflow" at bounding box center [441, 28] width 18 height 5
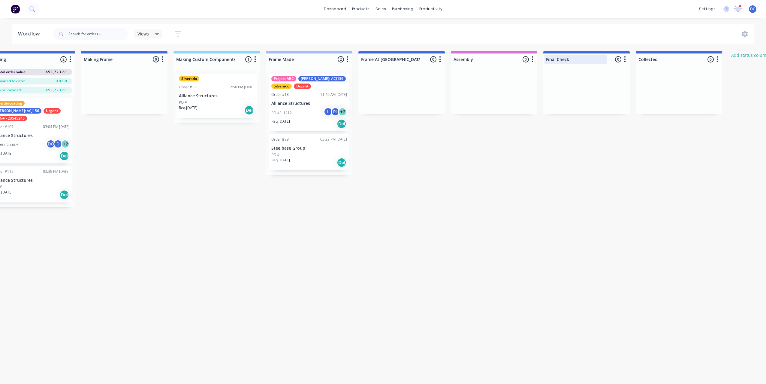
scroll to position [0, 118]
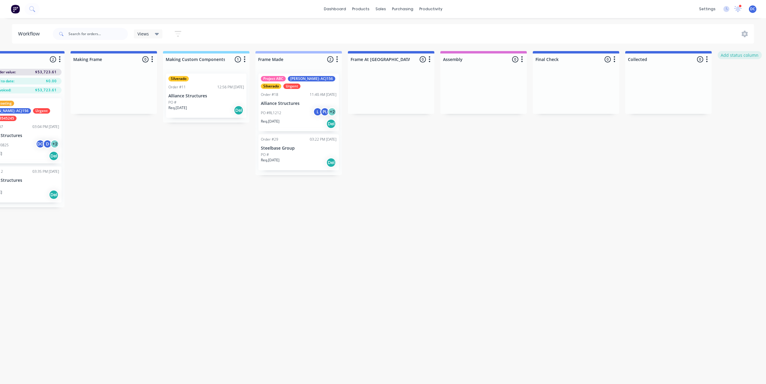
click at [743, 56] on button "Add status column" at bounding box center [740, 55] width 44 height 8
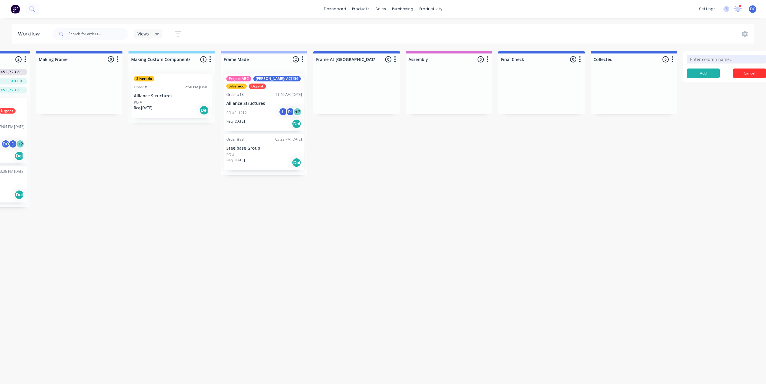
click at [746, 71] on button "Cancel" at bounding box center [749, 73] width 33 height 10
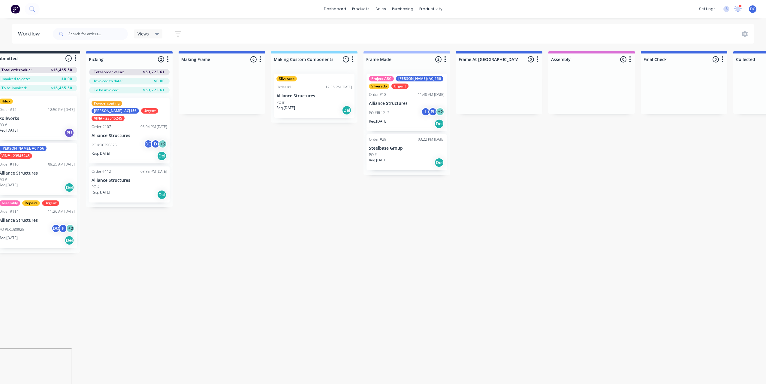
scroll to position [0, 17]
click at [305, 62] on div at bounding box center [316, 59] width 86 height 12
drag, startPoint x: 313, startPoint y: 59, endPoint x: 268, endPoint y: 60, distance: 44.4
click at [268, 60] on div "Submitted 3 Status colour #273444 hex #273444 Save Cancel Summaries Total order…" at bounding box center [478, 151] width 1001 height 201
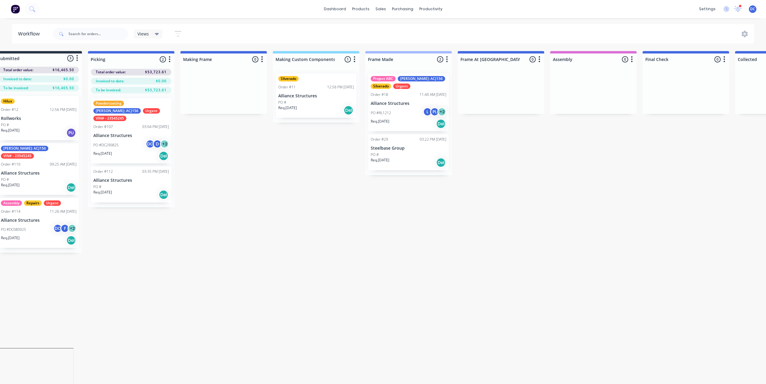
click at [239, 150] on div "Submitted 3 Status colour #273444 hex #273444 Save Cancel Summaries Total order…" at bounding box center [478, 151] width 1001 height 201
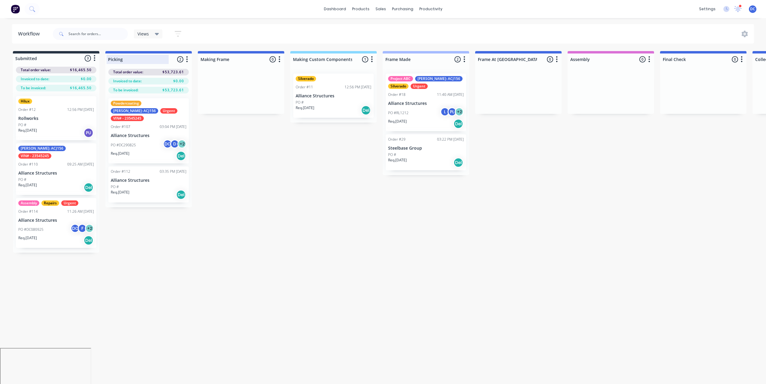
click at [123, 61] on div at bounding box center [148, 59] width 86 height 12
drag, startPoint x: 124, startPoint y: 61, endPoint x: 109, endPoint y: 61, distance: 15.3
click at [109, 61] on input "Picking" at bounding box center [137, 59] width 59 height 6
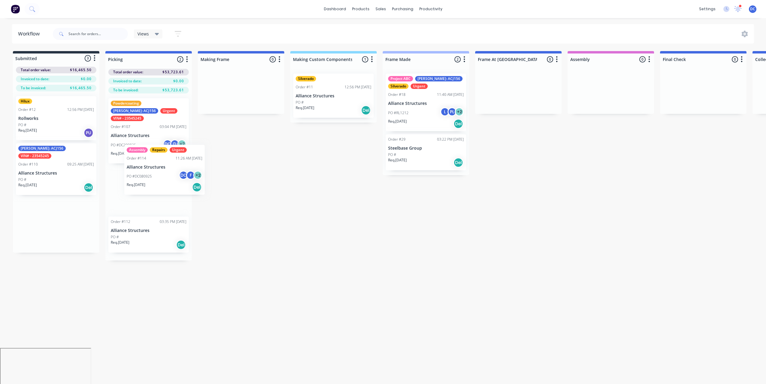
drag, startPoint x: 54, startPoint y: 229, endPoint x: 164, endPoint y: 181, distance: 119.5
click at [164, 181] on div "Submitted 3 Status colour #273444 hex #273444 Save Cancel Summaries Total order…" at bounding box center [495, 155] width 1001 height 209
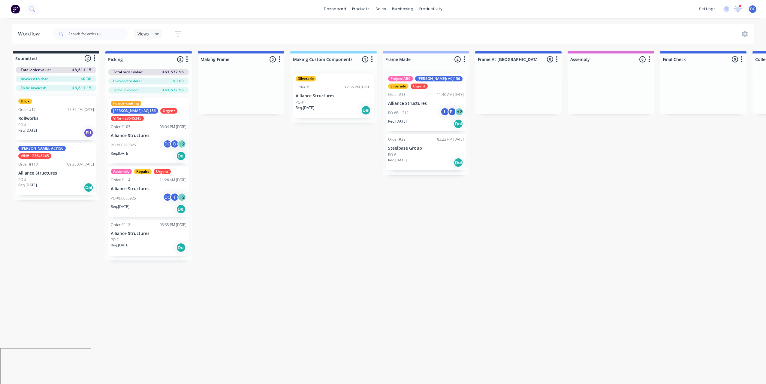
click at [186, 56] on icon "button" at bounding box center [187, 60] width 2 height 8
click at [165, 83] on button "Notifications" at bounding box center [161, 82] width 60 height 10
click at [272, 174] on div "Submitted 2 Status colour #273444 hex #273444 Save Cancel Summaries Total order…" at bounding box center [495, 155] width 1001 height 209
drag, startPoint x: 172, startPoint y: 181, endPoint x: 177, endPoint y: 170, distance: 12.4
click at [177, 170] on div "Powdercoating [PERSON_NAME]: ACJ156 Urgent VIN# - 23545245 Order #107 03:04 PM …" at bounding box center [148, 178] width 86 height 170
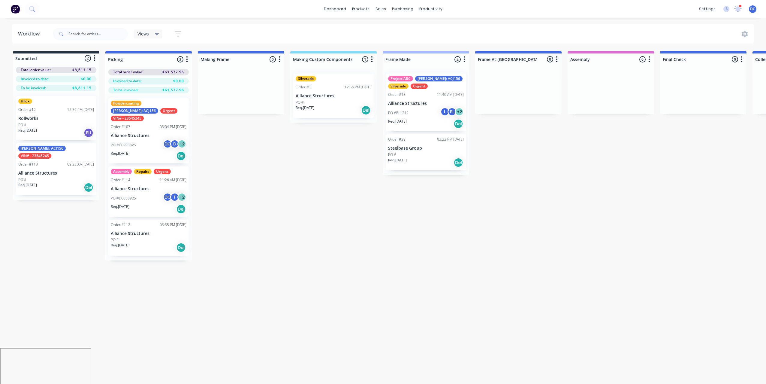
click at [160, 186] on p "Alliance Structures" at bounding box center [149, 188] width 76 height 5
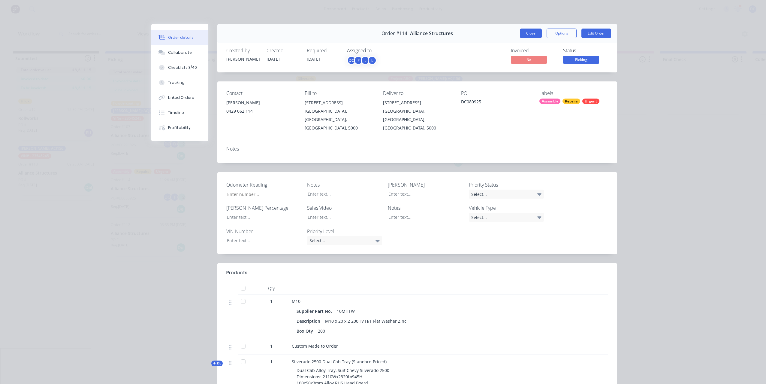
click at [527, 34] on button "Close" at bounding box center [531, 34] width 22 height 10
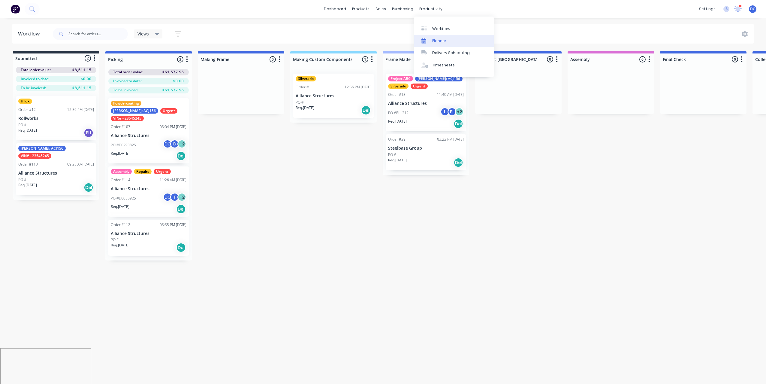
click at [430, 38] on div at bounding box center [425, 40] width 9 height 5
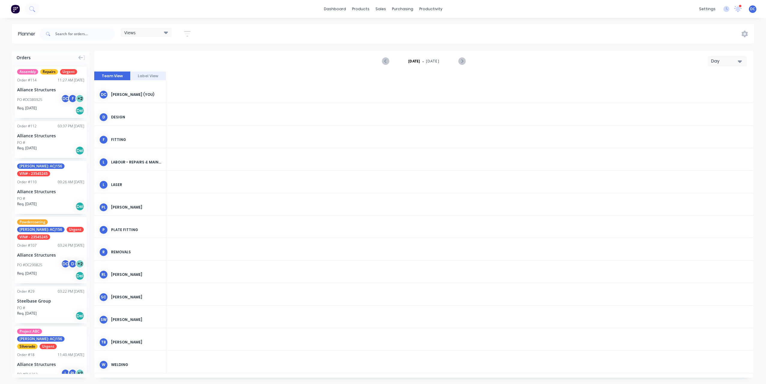
scroll to position [0, 1057]
click at [717, 59] on div "Day" at bounding box center [725, 61] width 28 height 6
click at [710, 87] on div "Week" at bounding box center [716, 89] width 59 height 12
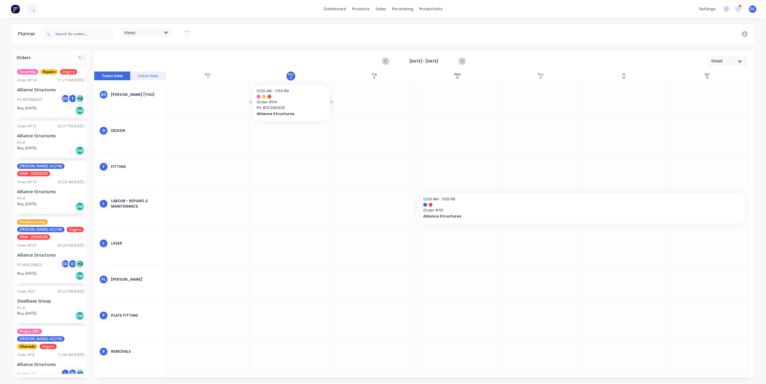
drag, startPoint x: 70, startPoint y: 86, endPoint x: 303, endPoint y: 83, distance: 232.7
click at [303, 83] on div "Orders Assembly Repairs Urgent Order # 114 11:27 AM [DATE] Alliance Structures …" at bounding box center [383, 217] width 766 height 333
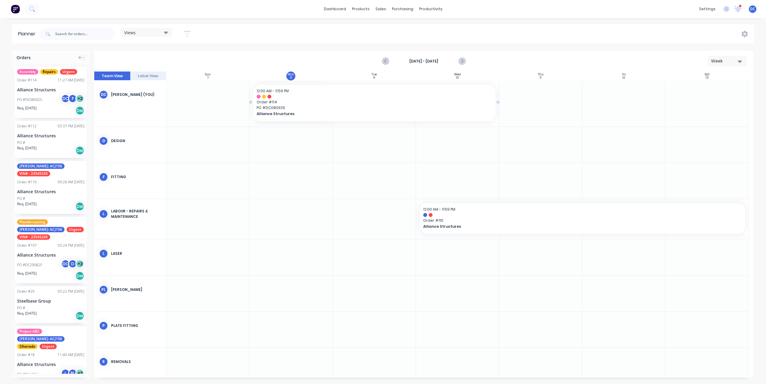
drag, startPoint x: 330, startPoint y: 102, endPoint x: 449, endPoint y: 101, distance: 119.2
click at [384, 156] on div "Mark as done" at bounding box center [394, 152] width 64 height 12
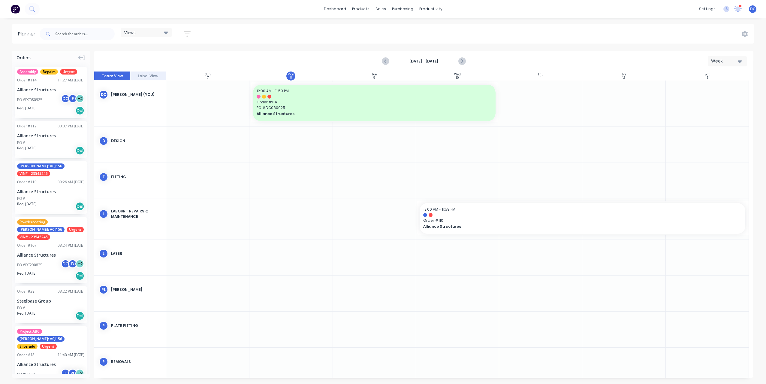
click at [727, 62] on div "Week" at bounding box center [725, 61] width 28 height 6
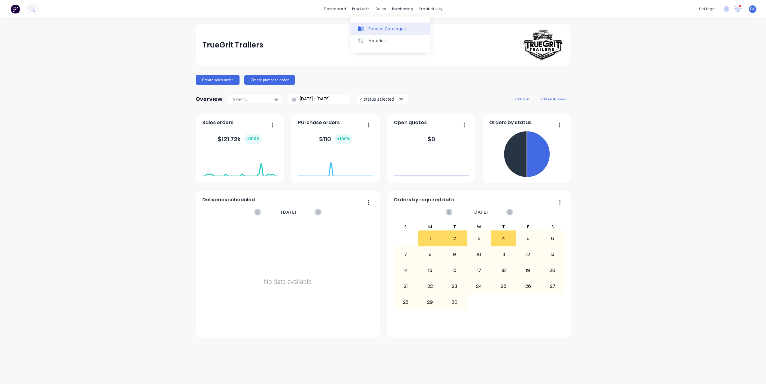
click at [364, 26] on div at bounding box center [362, 28] width 9 height 5
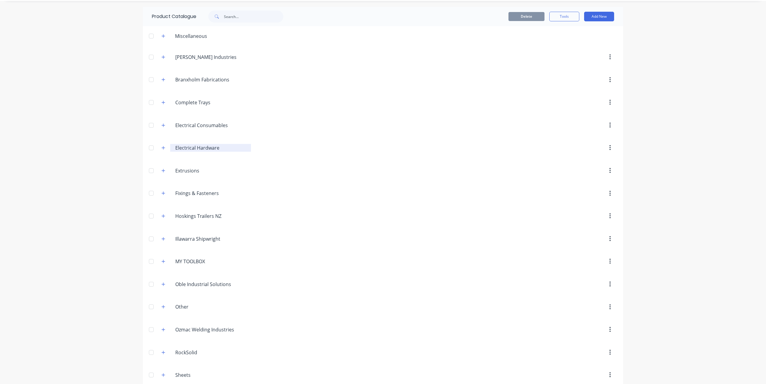
scroll to position [13, 0]
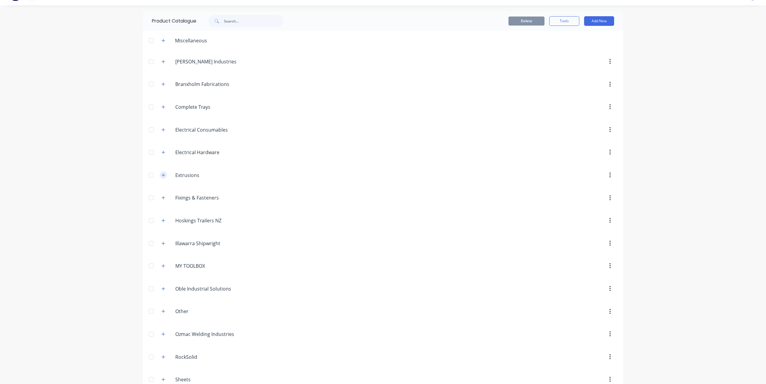
click at [162, 174] on icon "button" at bounding box center [164, 175] width 4 height 4
click at [163, 199] on icon "button" at bounding box center [163, 197] width 3 height 3
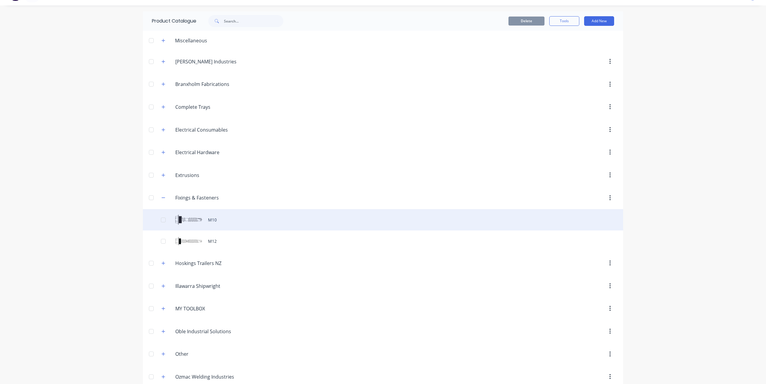
click at [213, 216] on div "M10" at bounding box center [383, 219] width 480 height 21
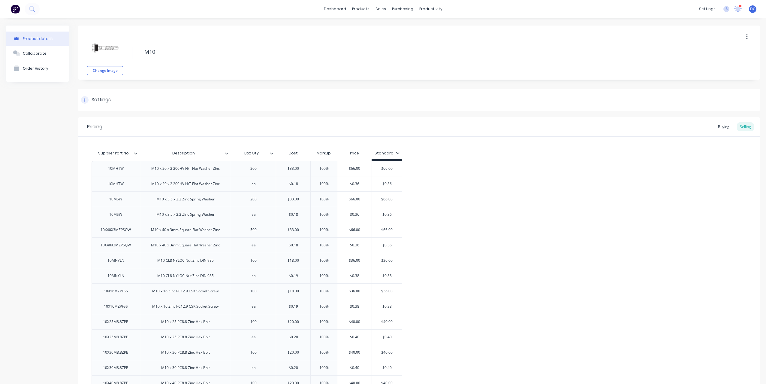
click at [85, 99] on icon at bounding box center [84, 99] width 3 height 3
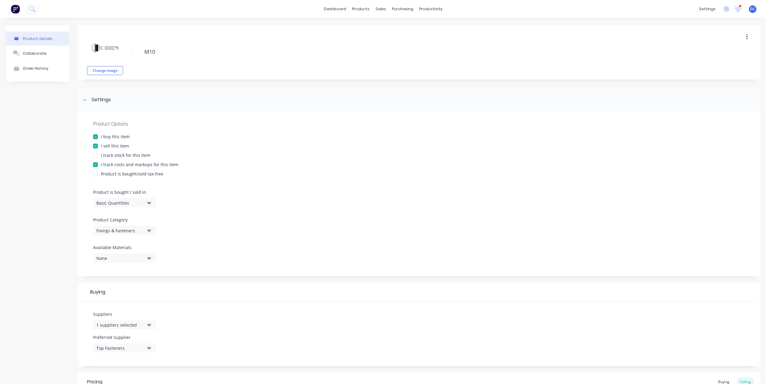
click at [96, 155] on div at bounding box center [95, 155] width 12 height 12
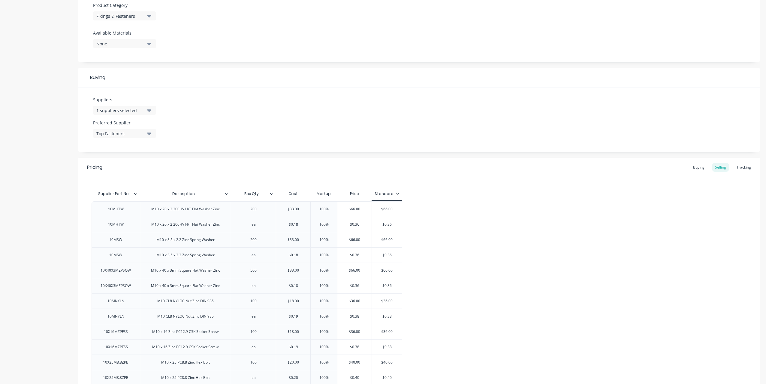
scroll to position [216, 0]
click at [744, 165] on div "Tracking" at bounding box center [744, 166] width 20 height 9
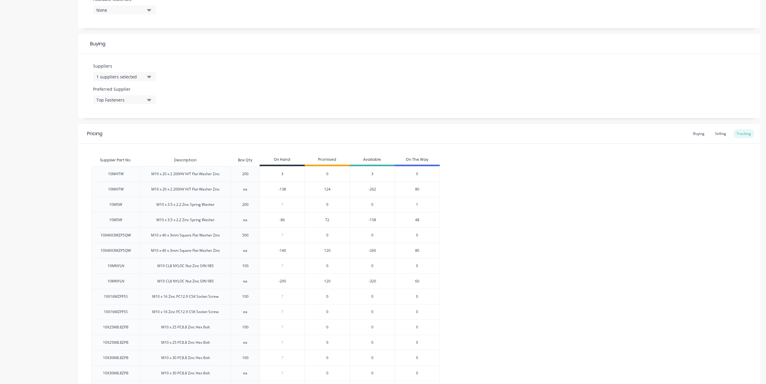
scroll to position [251, 0]
click at [704, 132] on div "Buying" at bounding box center [698, 130] width 17 height 9
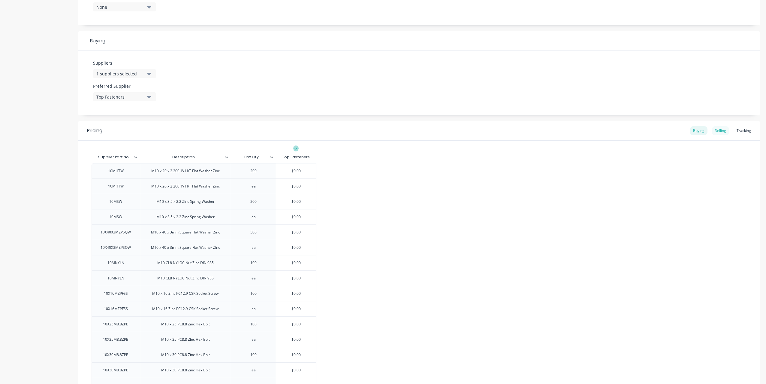
click at [722, 130] on div "Selling" at bounding box center [720, 130] width 17 height 9
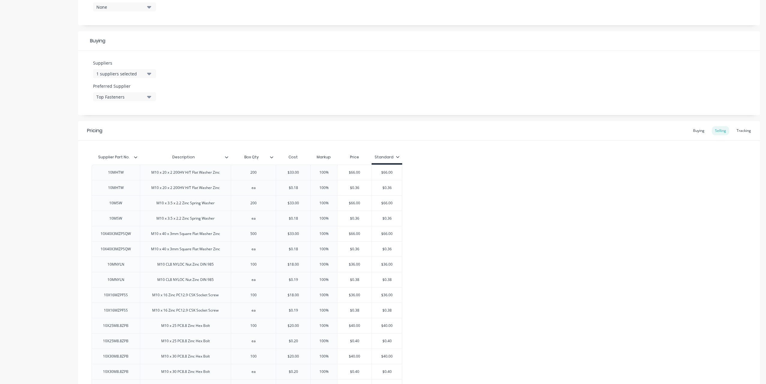
click at [396, 157] on icon at bounding box center [397, 157] width 3 height 2
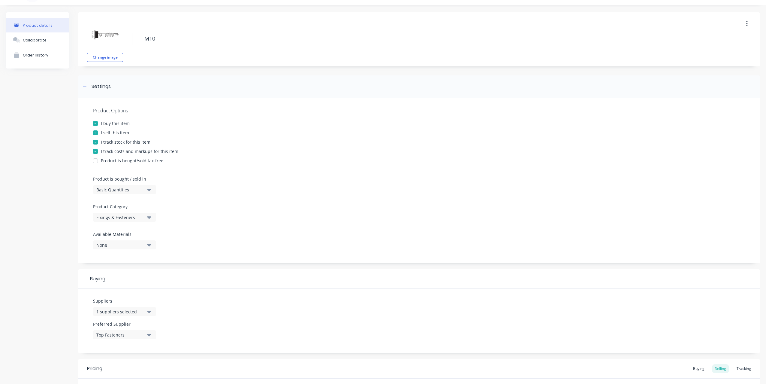
scroll to position [0, 0]
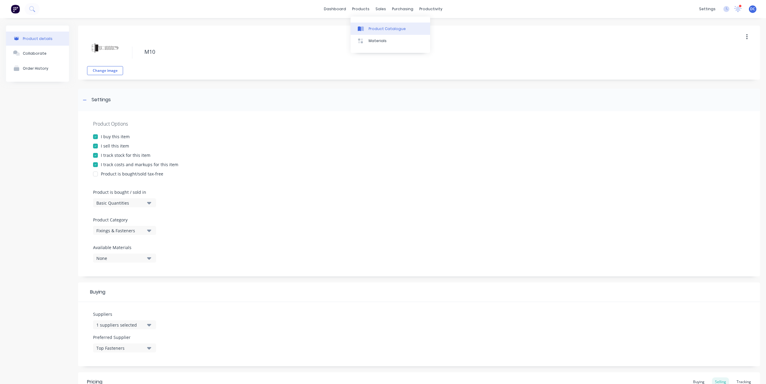
click at [372, 29] on div "Product Catalogue" at bounding box center [387, 28] width 37 height 5
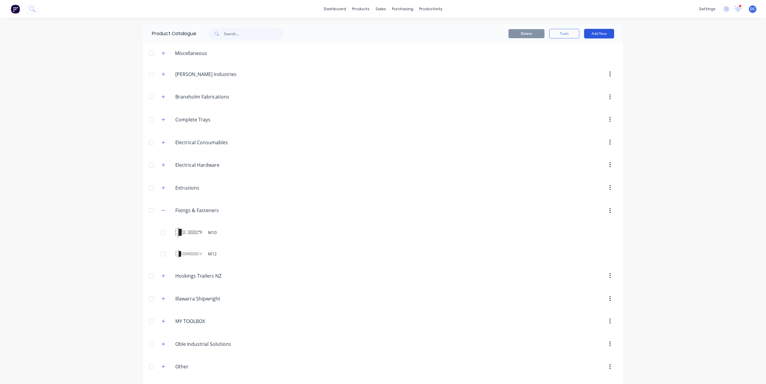
click at [603, 33] on button "Add New" at bounding box center [599, 34] width 30 height 10
click at [575, 62] on div "Product" at bounding box center [586, 61] width 46 height 9
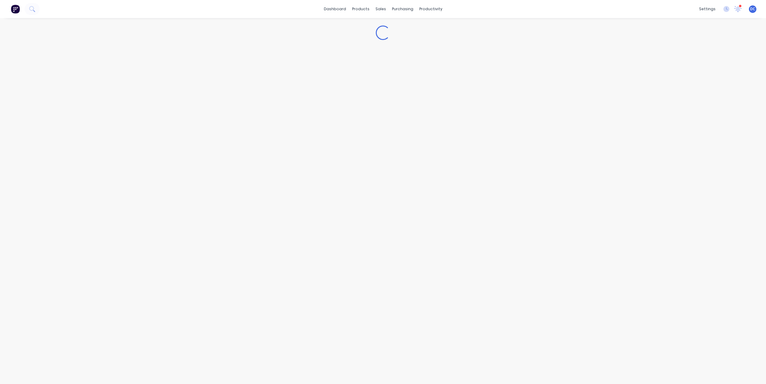
type textarea "x"
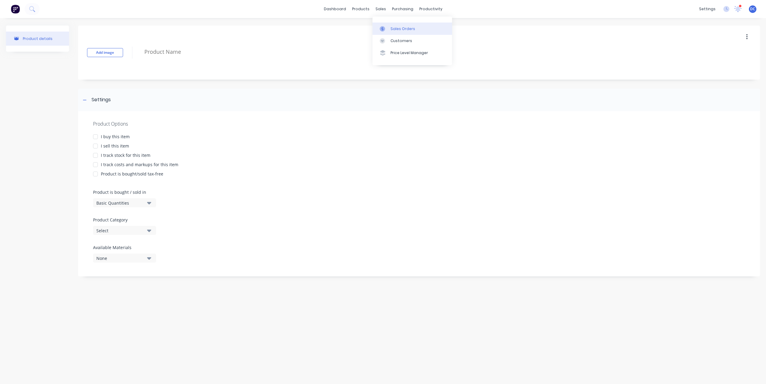
click at [385, 24] on link "Sales Orders" at bounding box center [413, 29] width 80 height 12
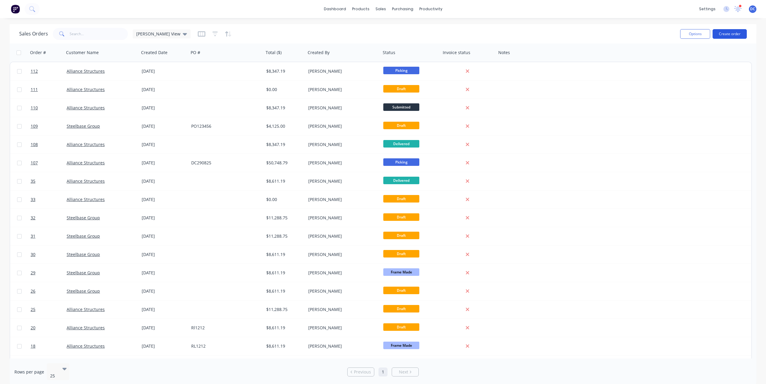
click at [734, 32] on button "Create order" at bounding box center [730, 34] width 34 height 10
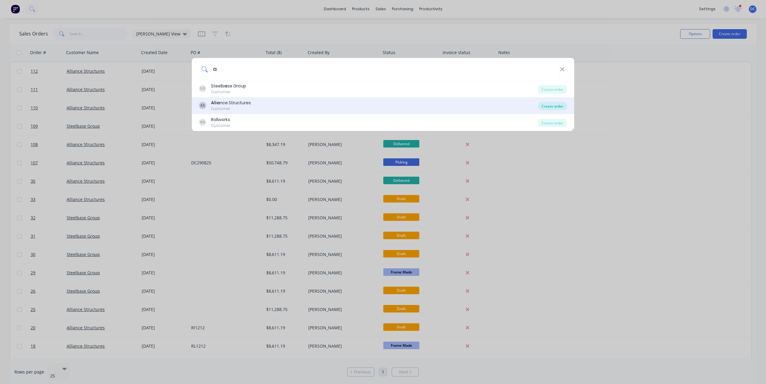
type input "a"
click at [552, 106] on div "Create order" at bounding box center [552, 106] width 29 height 8
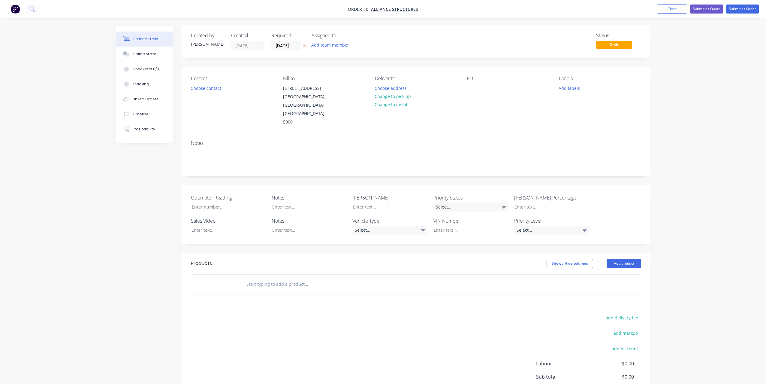
scroll to position [47, 0]
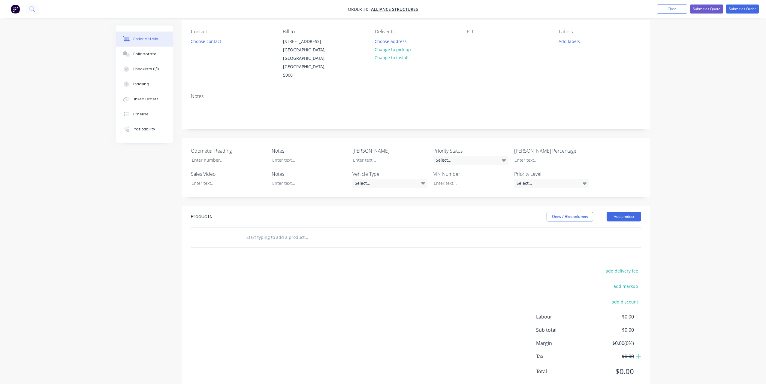
click at [288, 231] on input "text" at bounding box center [306, 237] width 120 height 12
type input "Custom Thing"
click at [294, 250] on button "Add Custom Thing to order" at bounding box center [339, 259] width 180 height 19
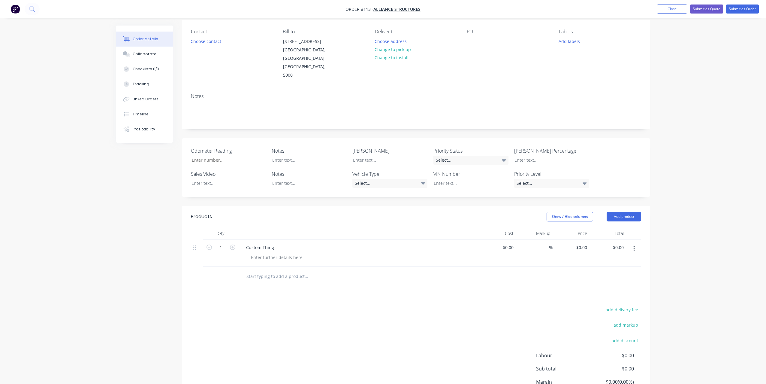
click at [636, 243] on button "button" at bounding box center [634, 248] width 14 height 11
click at [516, 239] on div "%" at bounding box center [534, 252] width 37 height 27
click at [545, 243] on input at bounding box center [545, 247] width 7 height 9
click at [575, 239] on div "0 0" at bounding box center [571, 252] width 37 height 27
type input "$0.00"
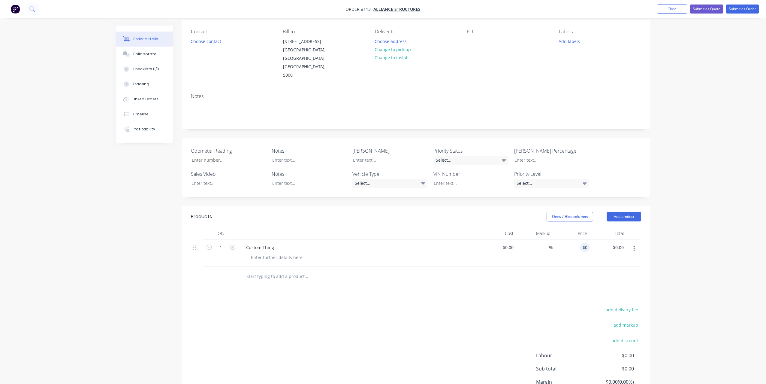
click at [632, 243] on button "button" at bounding box center [634, 248] width 14 height 11
click at [616, 260] on div "Save to catalogue" at bounding box center [613, 264] width 46 height 9
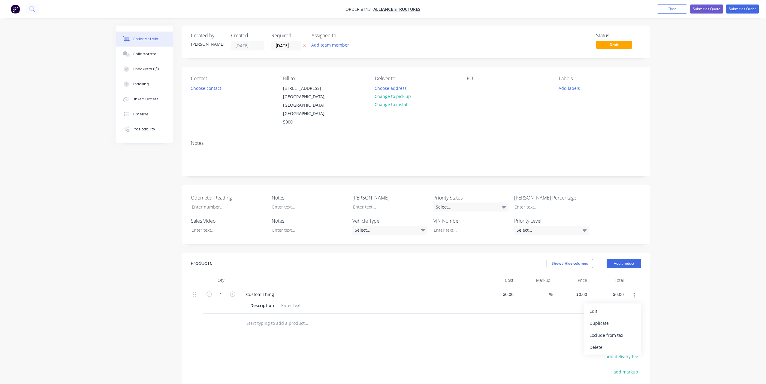
click at [20, 7] on button "button" at bounding box center [15, 9] width 13 height 10
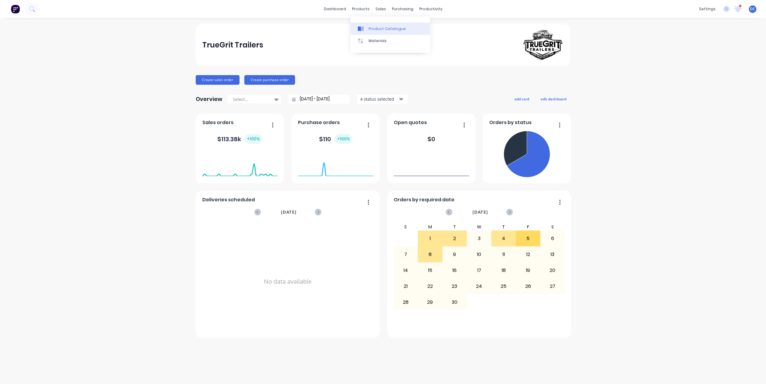
click at [369, 28] on div "Product Catalogue" at bounding box center [387, 28] width 37 height 5
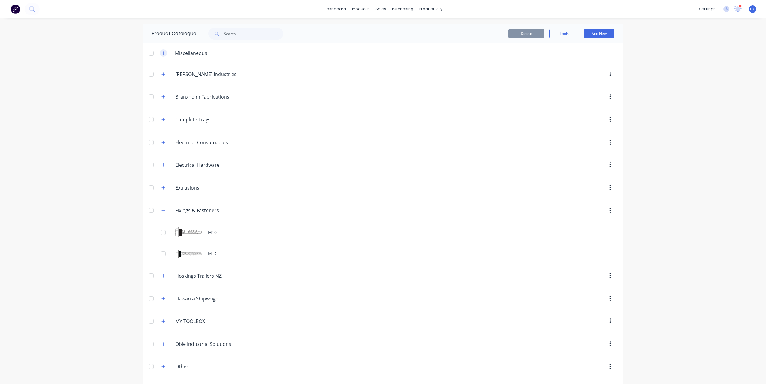
click at [166, 53] on button "button" at bounding box center [164, 53] width 8 height 8
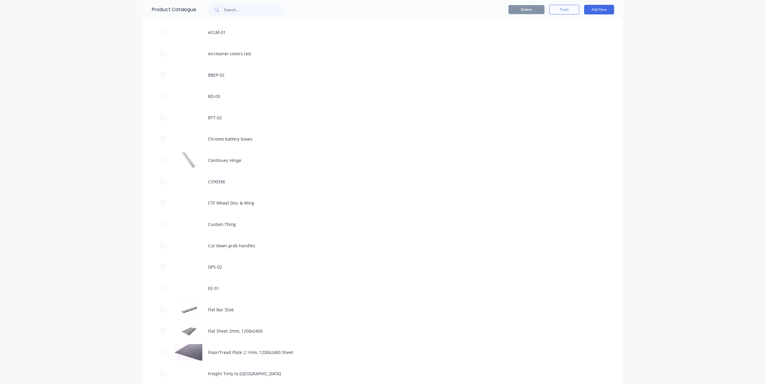
scroll to position [490, 0]
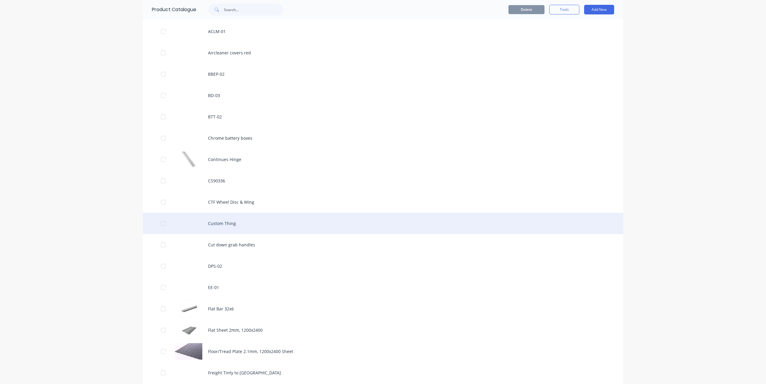
click at [230, 225] on div "Custom Thing" at bounding box center [383, 223] width 480 height 21
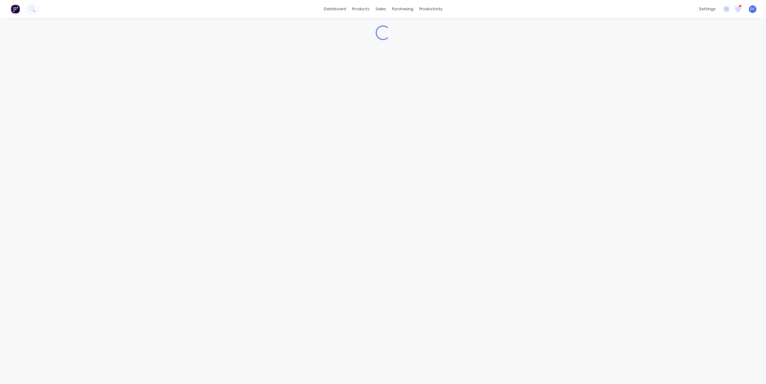
type textarea "x"
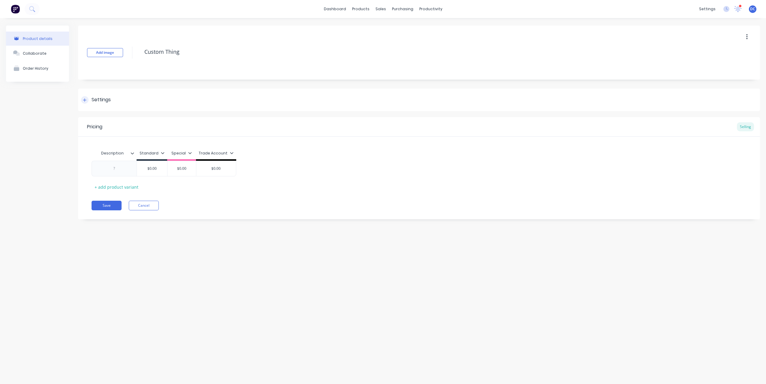
click at [86, 102] on div at bounding box center [85, 100] width 8 height 8
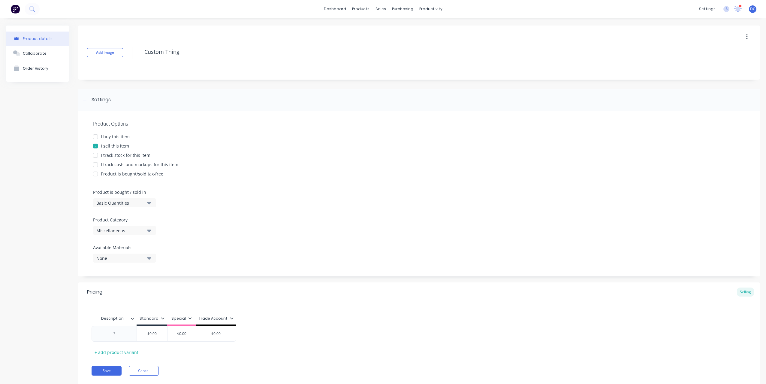
click at [137, 234] on button "Miscellaneous" at bounding box center [124, 230] width 63 height 9
click at [385, 23] on link "Sales Orders" at bounding box center [413, 29] width 80 height 12
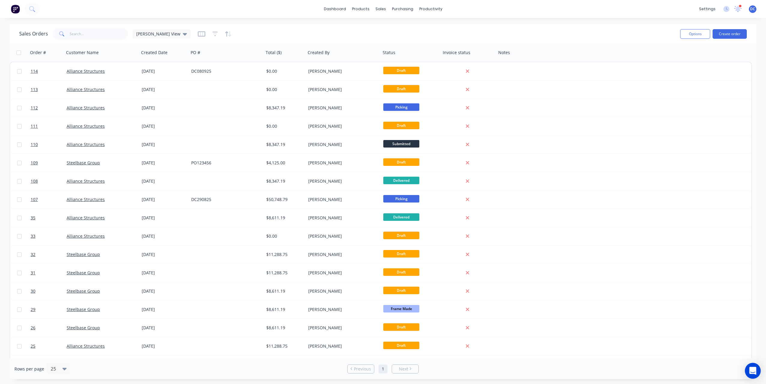
click at [757, 367] on div "Open Intercom Messenger" at bounding box center [753, 371] width 16 height 16
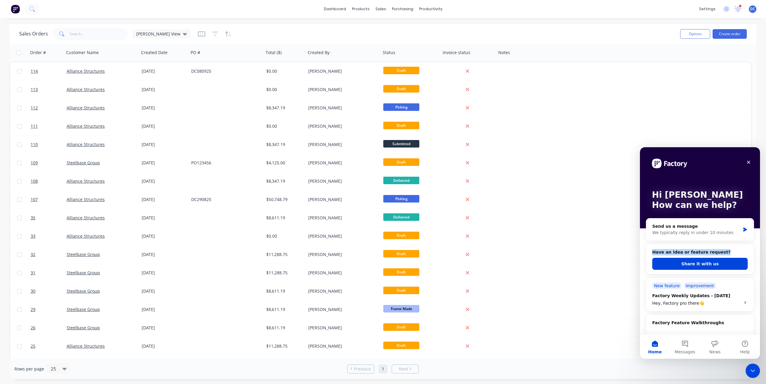
drag, startPoint x: 719, startPoint y: 252, endPoint x: 652, endPoint y: 251, distance: 67.2
click at [652, 251] on h2 "Have an idea or feature request?" at bounding box center [699, 252] width 95 height 6
click at [694, 262] on button "Share it with us" at bounding box center [699, 264] width 95 height 12
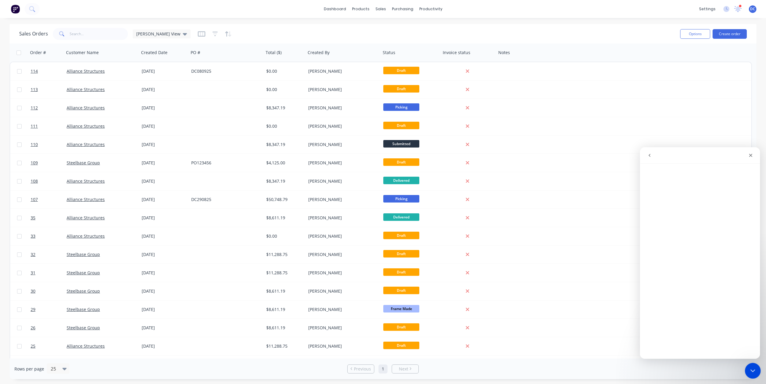
click at [749, 365] on div "Close Intercom Messenger" at bounding box center [752, 369] width 14 height 14
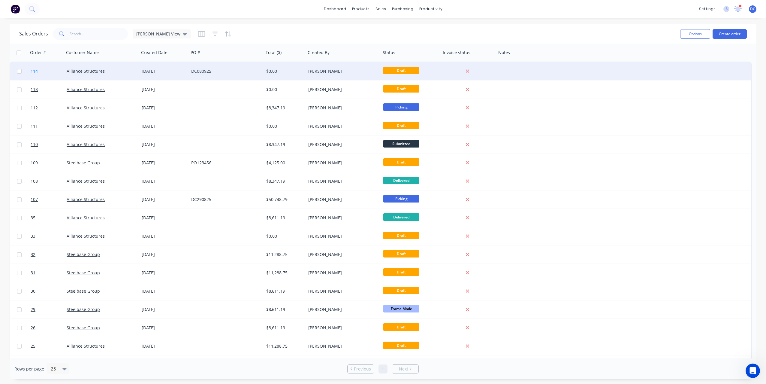
click at [39, 71] on link "114" at bounding box center [49, 71] width 36 height 18
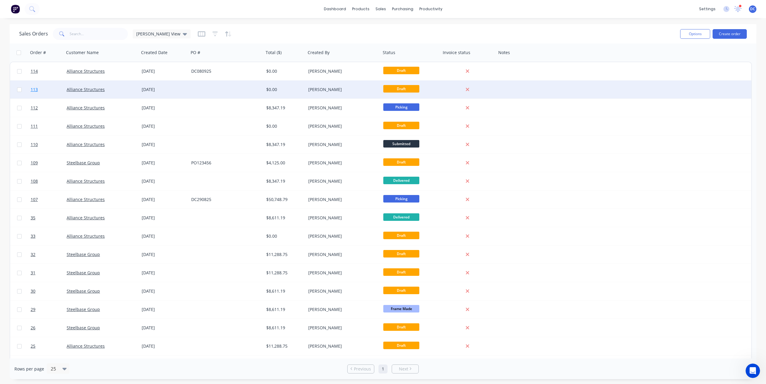
click at [37, 91] on span "113" at bounding box center [34, 89] width 7 height 6
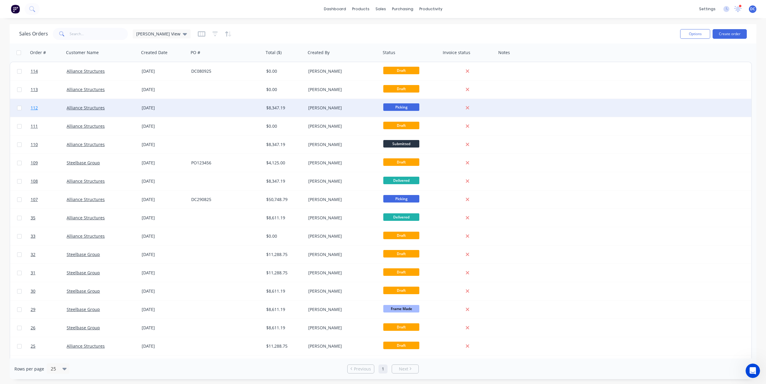
click at [36, 107] on span "112" at bounding box center [34, 108] width 7 height 6
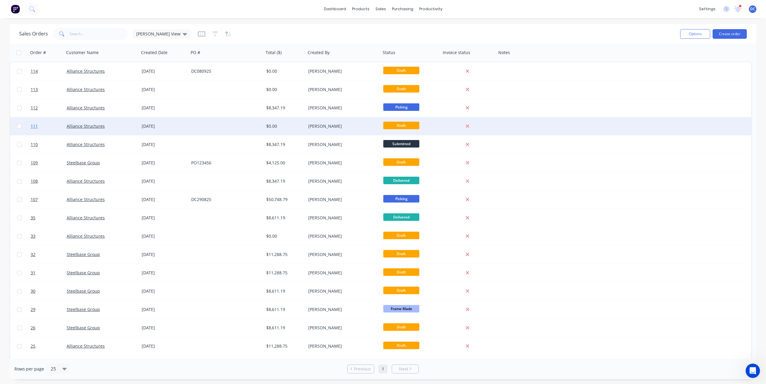
click at [35, 126] on span "111" at bounding box center [34, 126] width 7 height 6
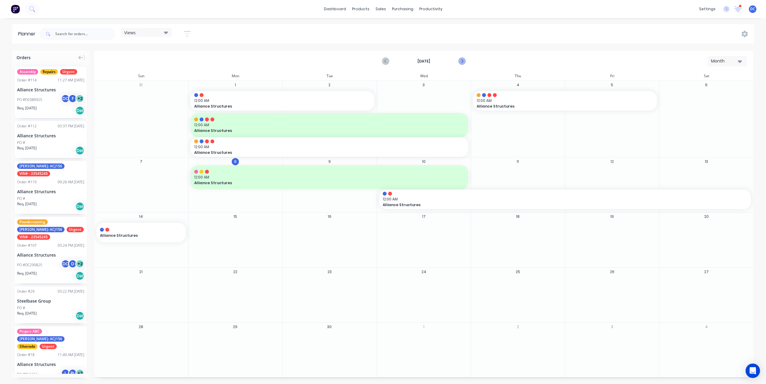
click at [465, 60] on icon "Next page" at bounding box center [461, 61] width 7 height 7
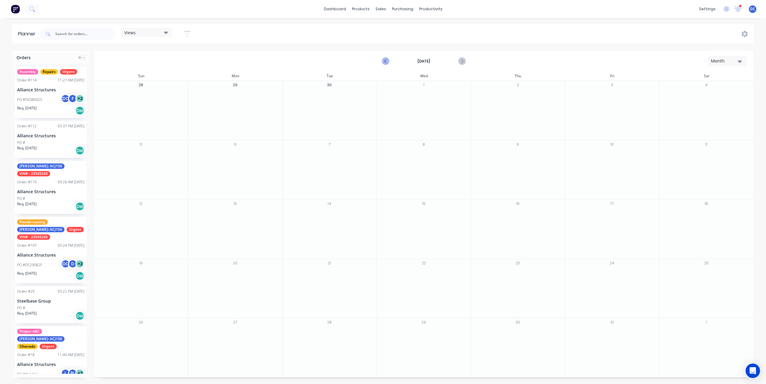
click at [386, 62] on icon "Previous page" at bounding box center [386, 61] width 3 height 5
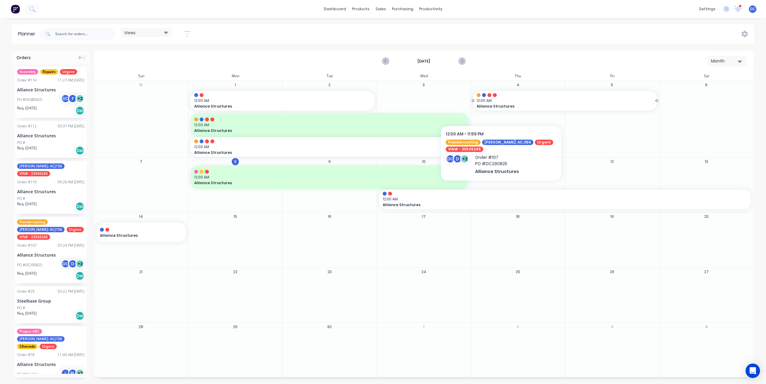
click at [501, 105] on span "Alliance Structures" at bounding box center [556, 106] width 159 height 5
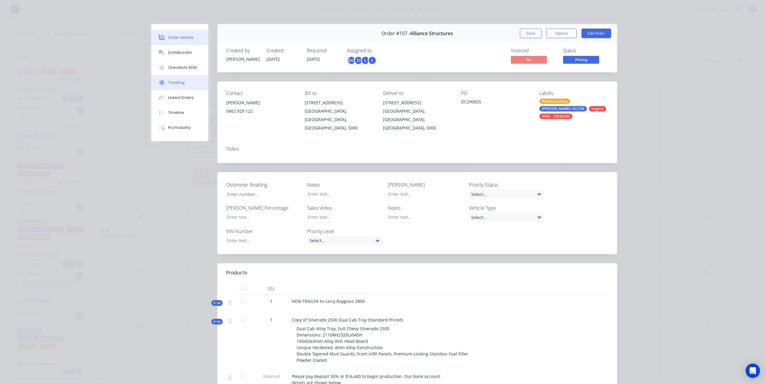
click at [177, 80] on div "Tracking" at bounding box center [176, 82] width 17 height 5
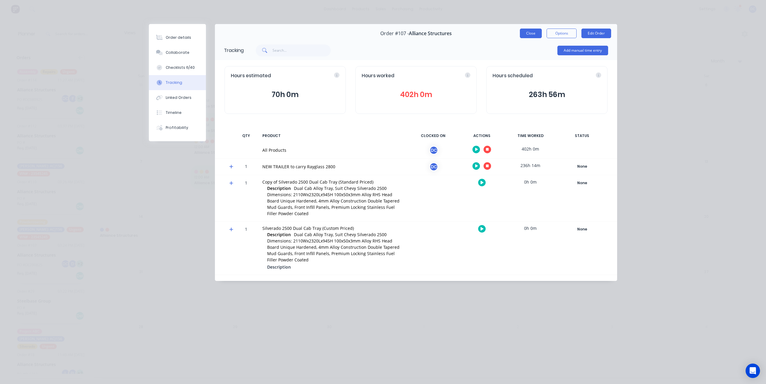
click at [532, 33] on button "Close" at bounding box center [531, 34] width 22 height 10
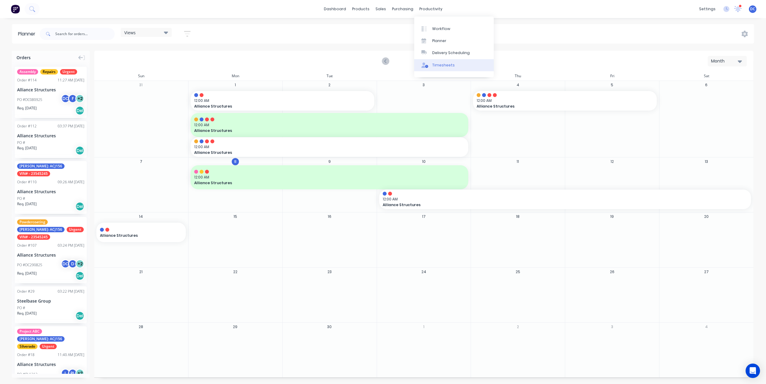
click at [440, 66] on div "Timesheets" at bounding box center [443, 64] width 23 height 5
